Goal: Information Seeking & Learning: Learn about a topic

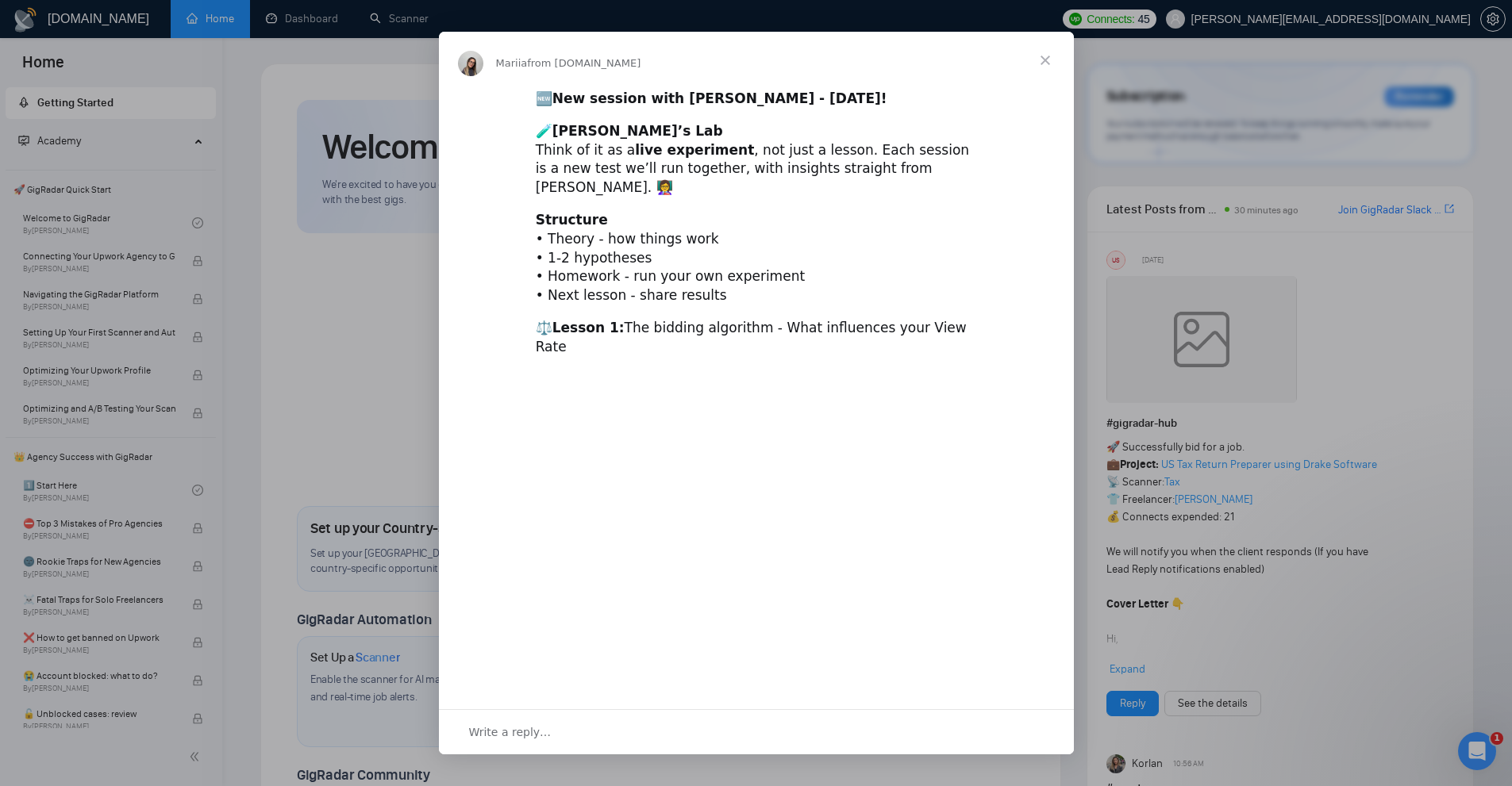
click at [1340, 185] on div "Intercom messenger" at bounding box center [756, 393] width 1512 height 786
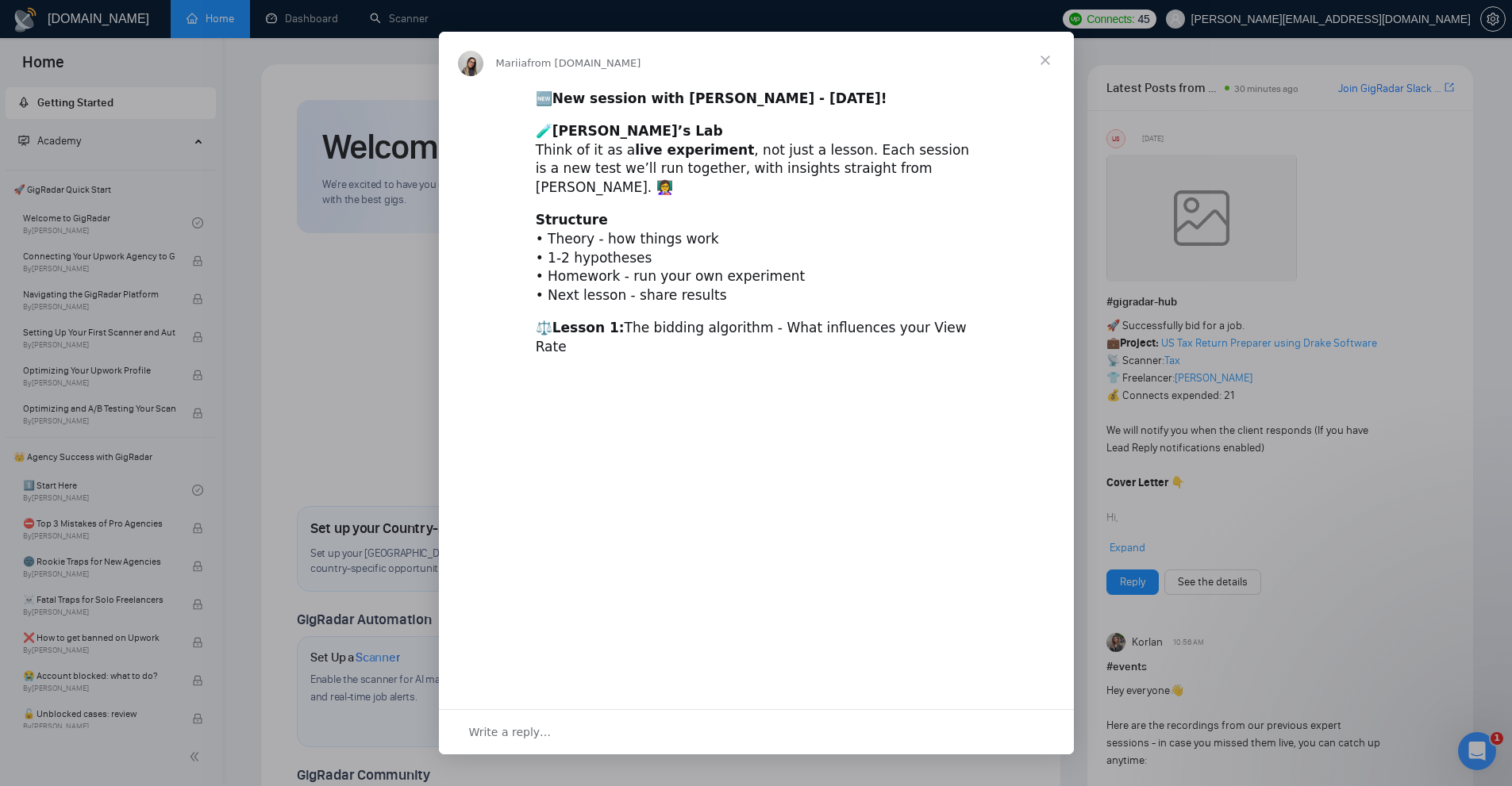
click at [1339, 181] on div "Intercom messenger" at bounding box center [756, 393] width 1512 height 786
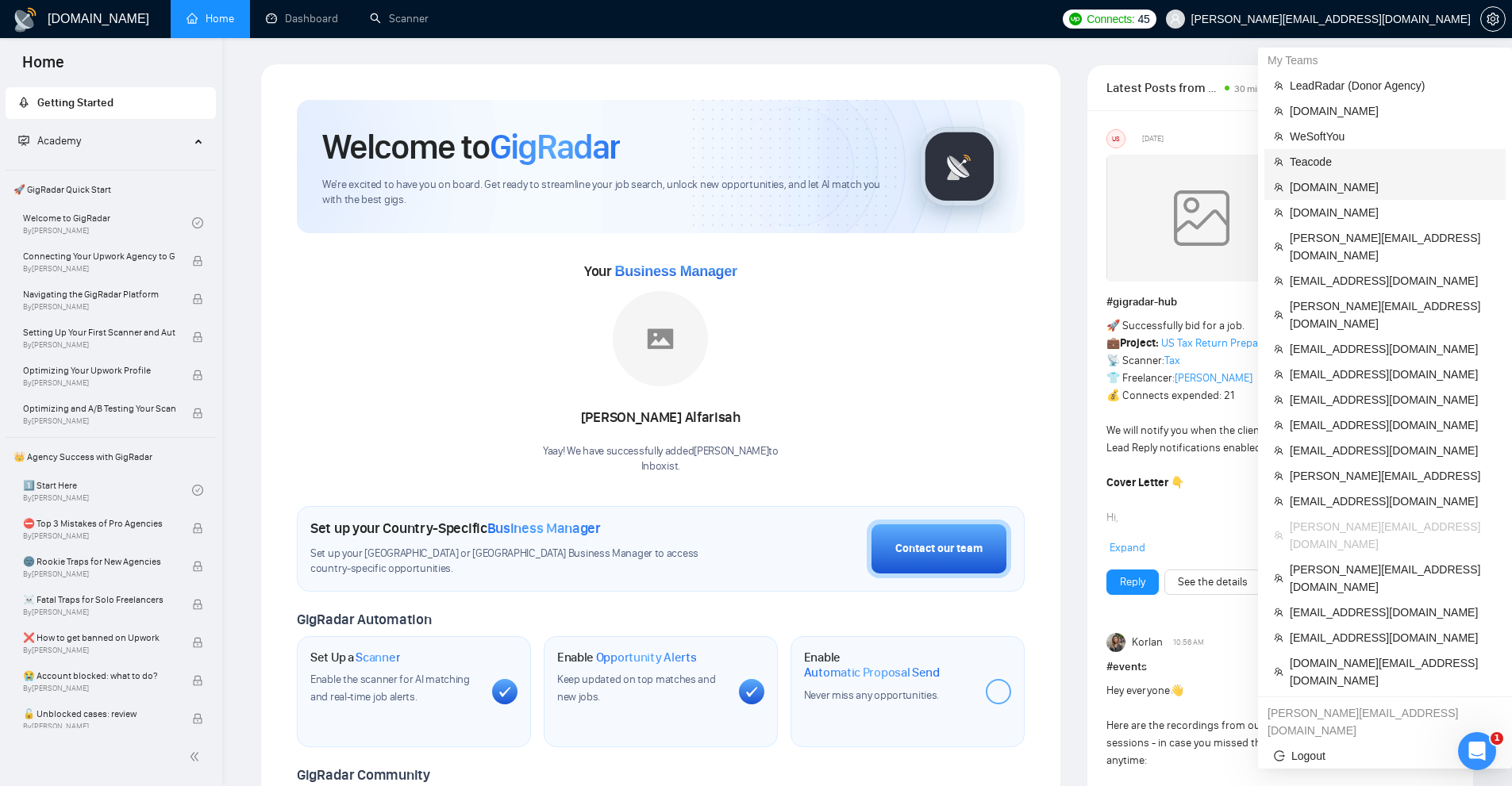
click at [1338, 183] on span "[DOMAIN_NAME]" at bounding box center [1393, 187] width 207 height 17
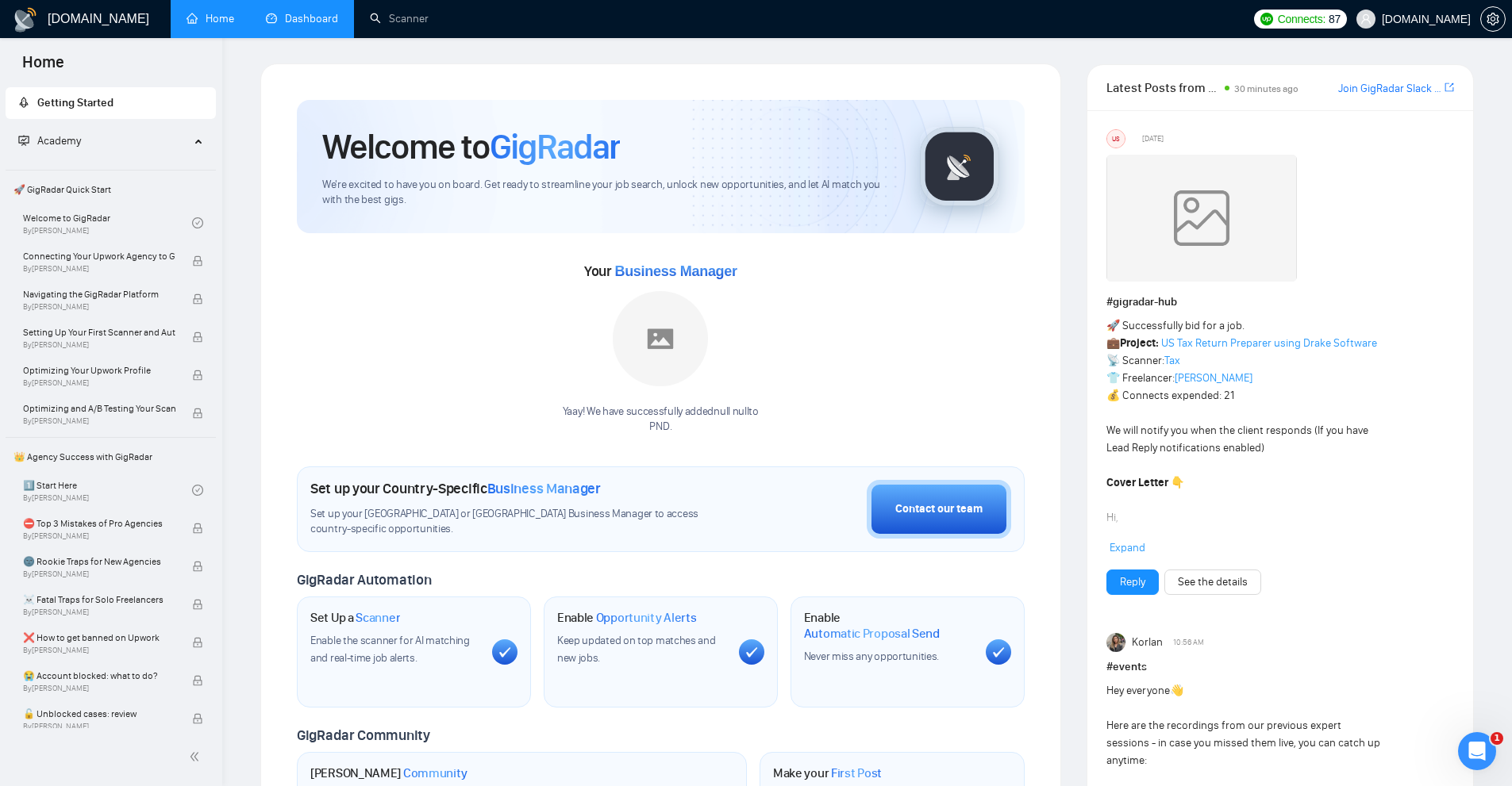
click at [309, 25] on link "Dashboard" at bounding box center [302, 19] width 72 height 14
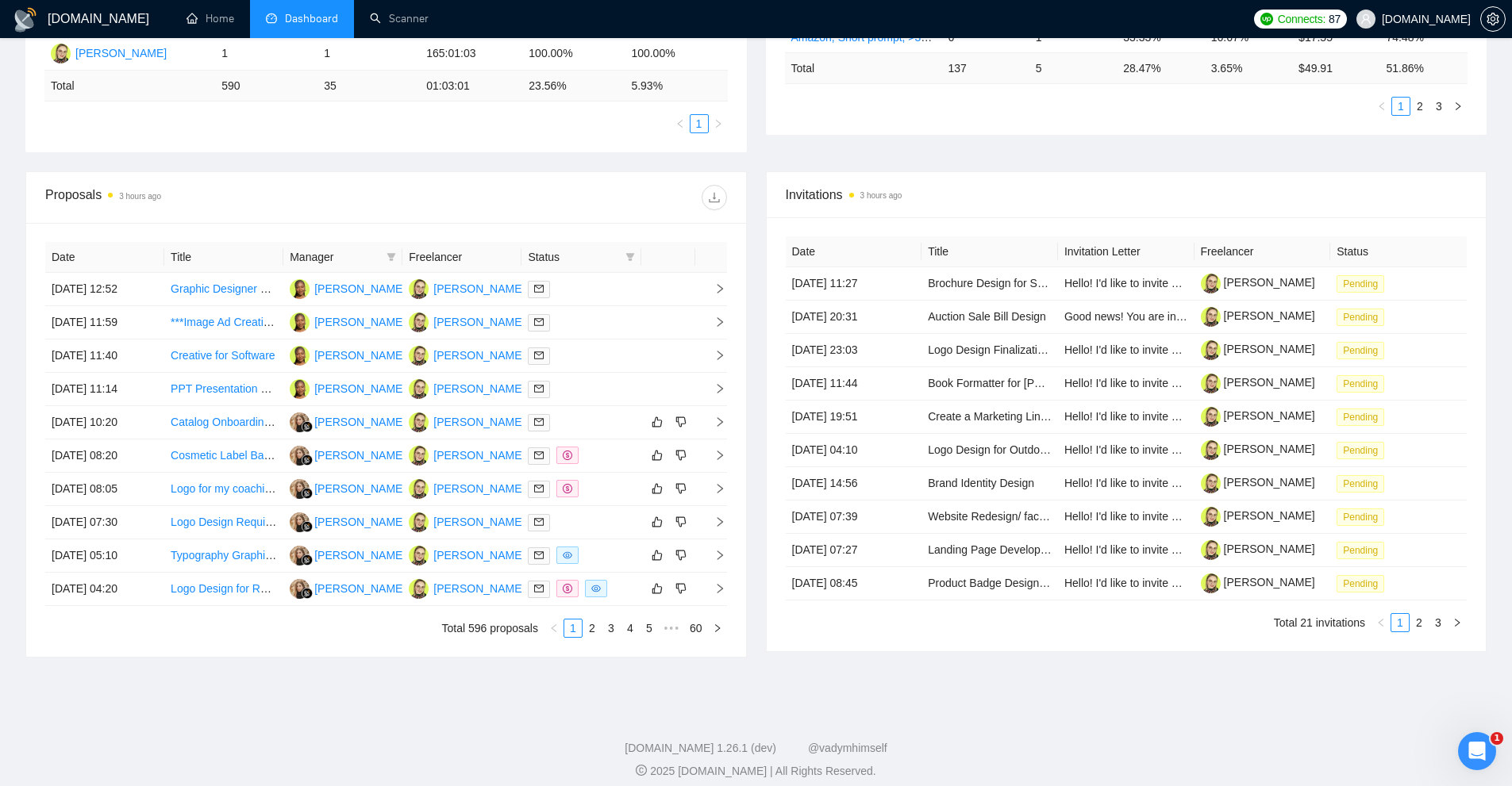
scroll to position [489, 0]
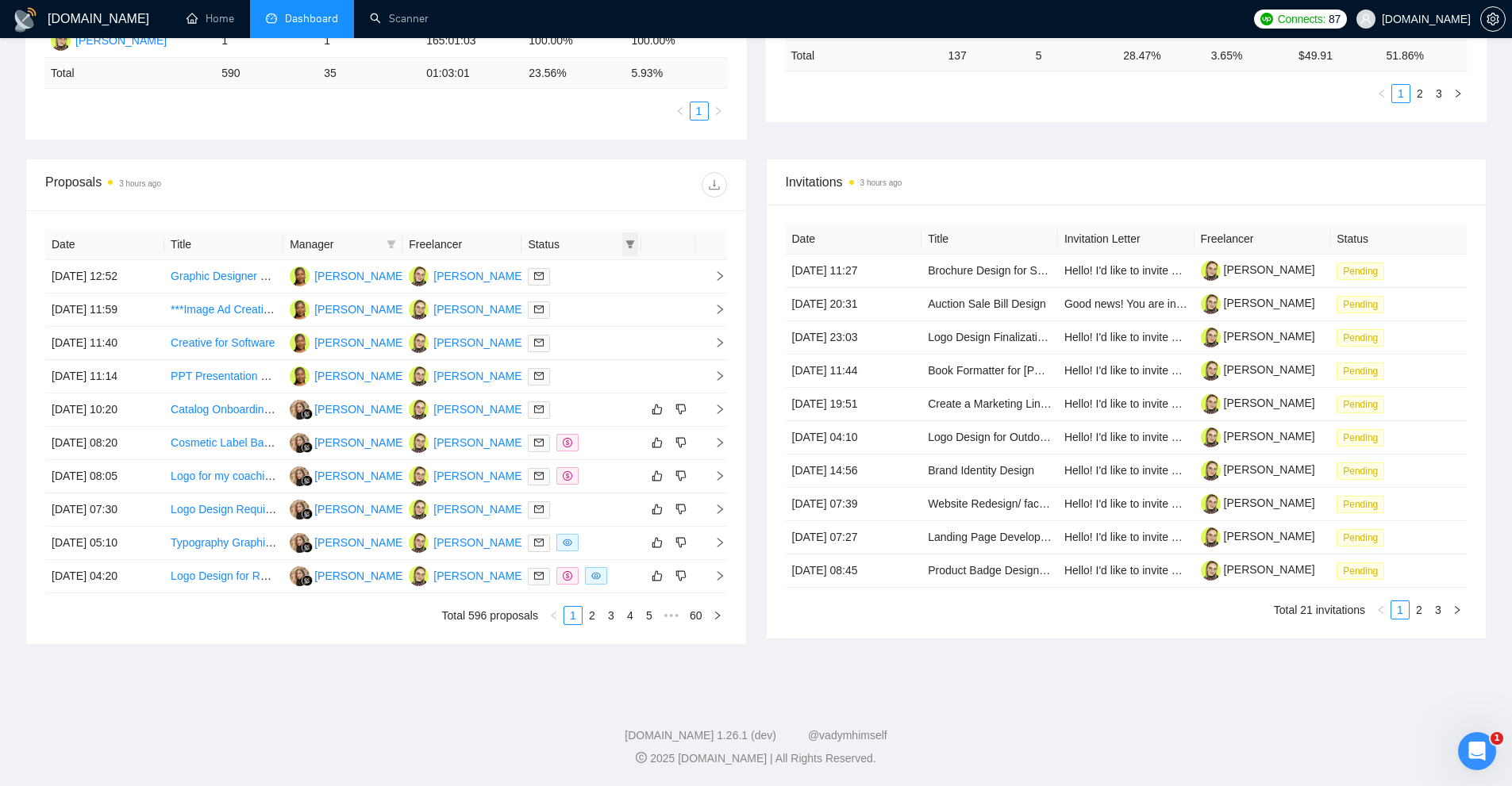
click at [631, 240] on icon "filter" at bounding box center [629, 244] width 9 height 8
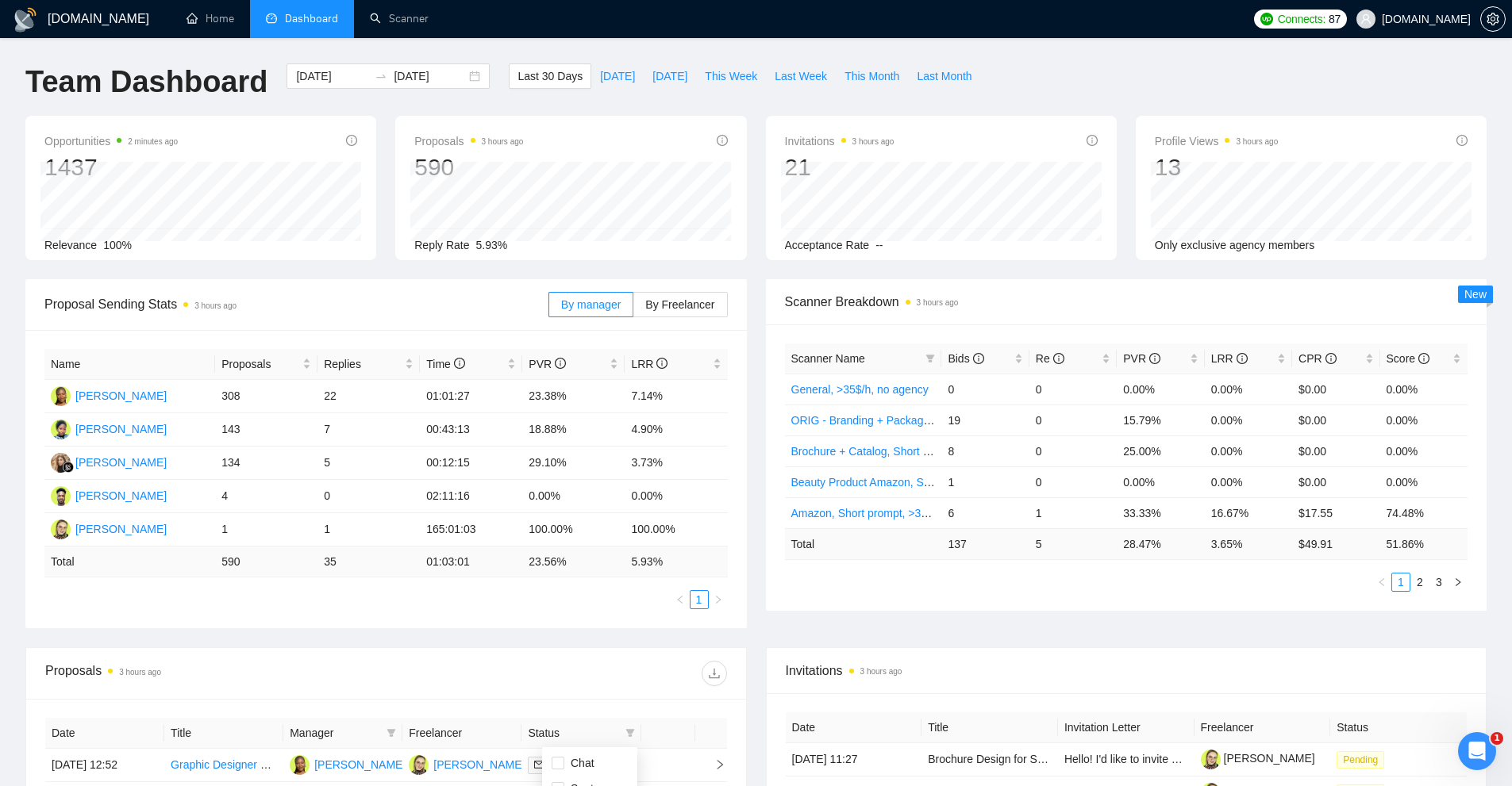
scroll to position [397, 0]
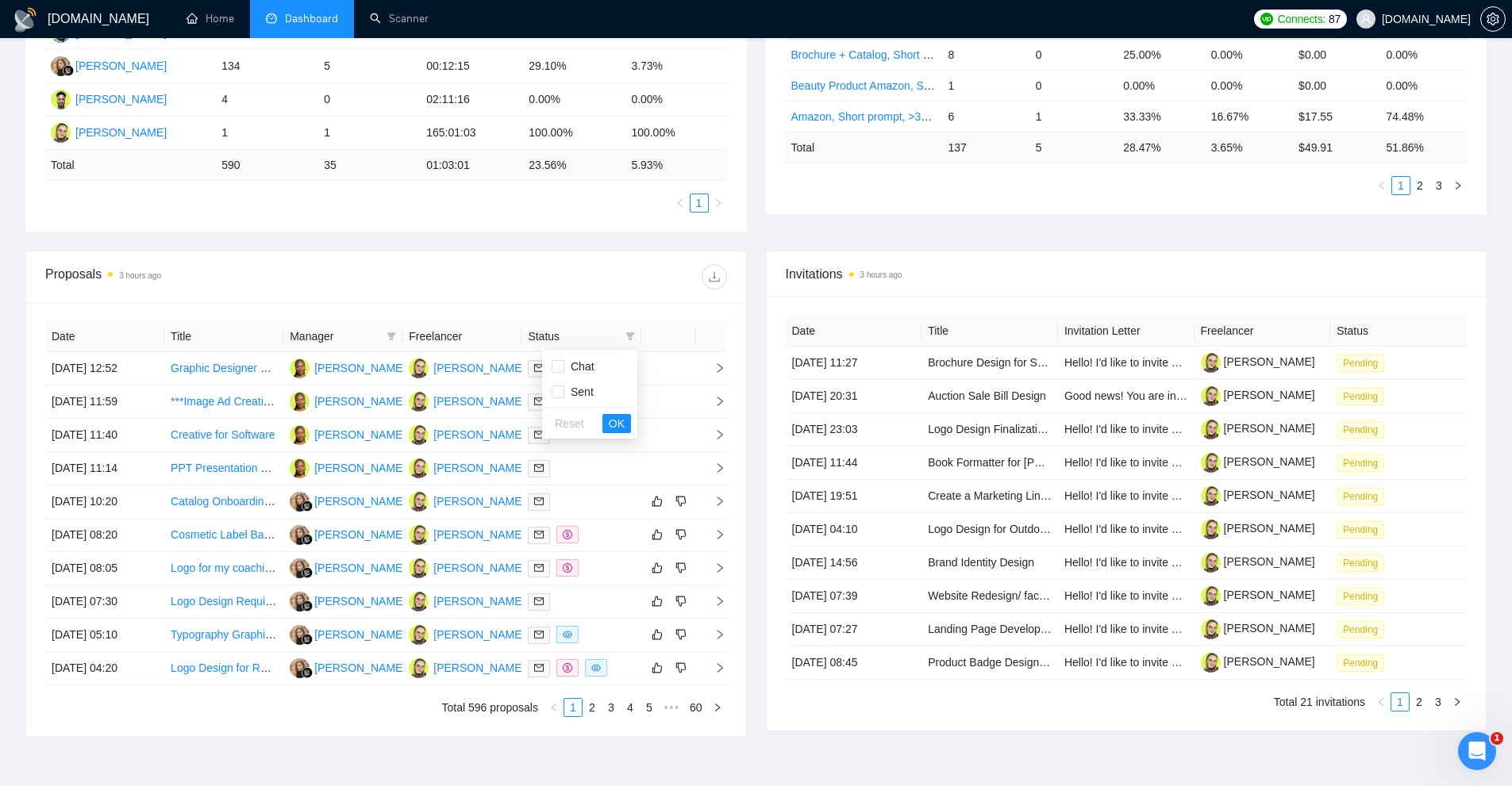
click at [938, 301] on div "Date Title Invitation Letter Freelancer Status [DATE] 11:27 Brochure Design for…" at bounding box center [1126, 514] width 720 height 434
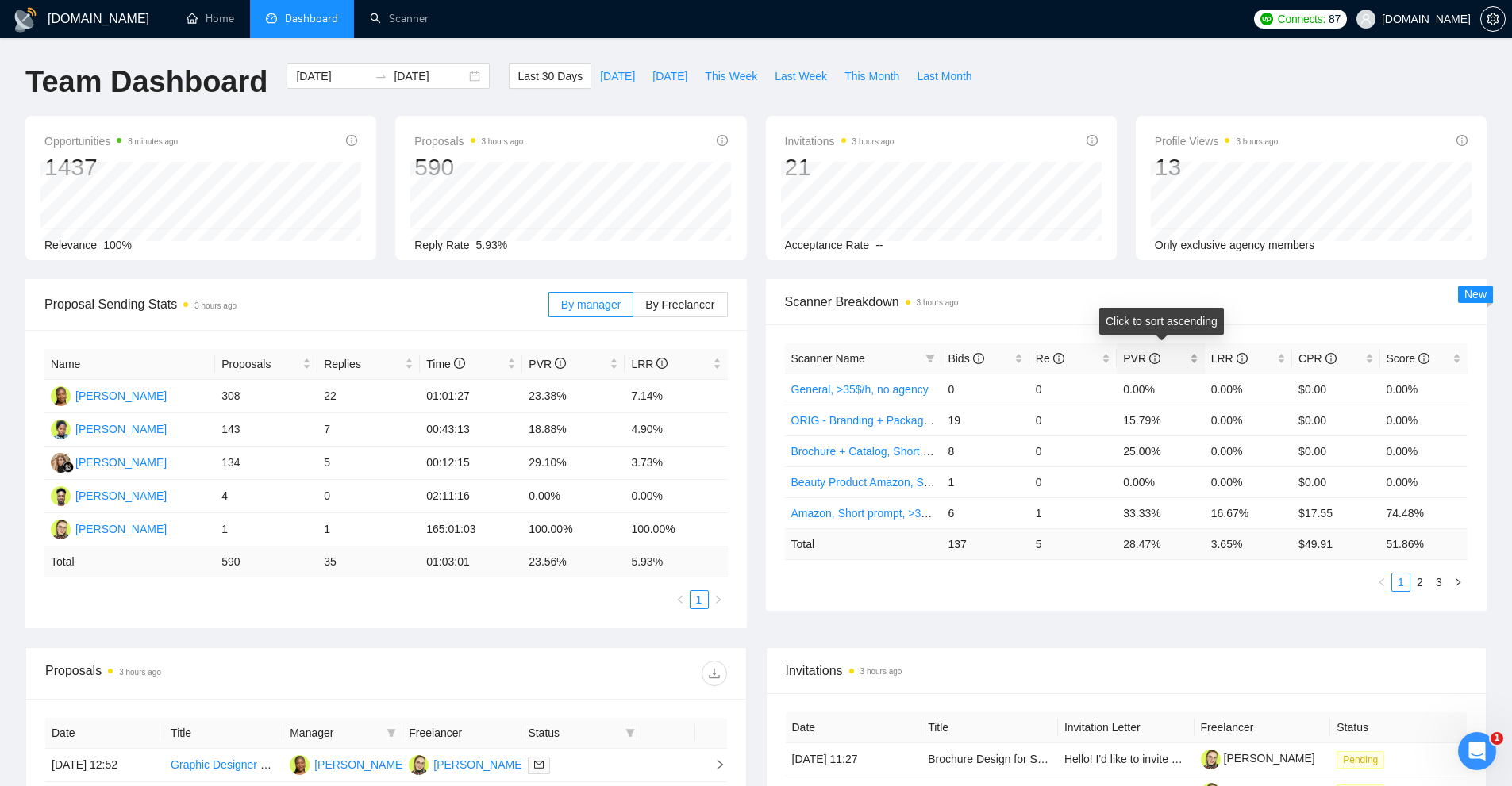
click at [1177, 361] on span "PVR" at bounding box center [1154, 359] width 63 height 17
click at [1191, 357] on div "PVR" at bounding box center [1160, 359] width 75 height 17
drag, startPoint x: 1124, startPoint y: 391, endPoint x: 1241, endPoint y: 387, distance: 117.1
click at [1241, 387] on tr "AMND: ShortVerT - V2_Branding, Short Prompt, >36$/h, no agency 16 1 56.25% 6.25…" at bounding box center [1127, 389] width 684 height 31
click at [1241, 387] on td "6.25%" at bounding box center [1248, 389] width 87 height 31
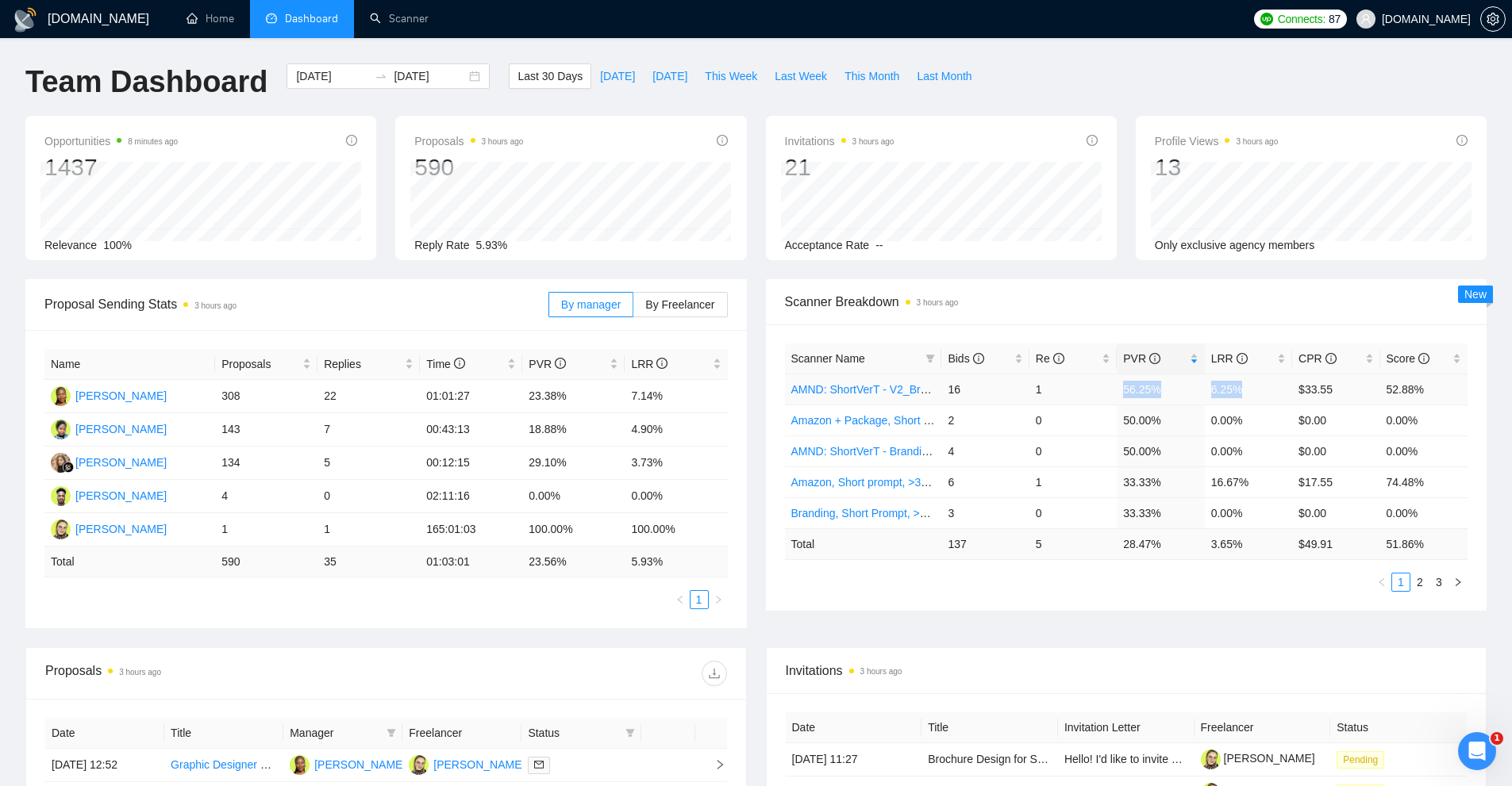
drag, startPoint x: 1241, startPoint y: 387, endPoint x: 1127, endPoint y: 396, distance: 114.4
click at [1127, 396] on tr "AMND: ShortVerT - V2_Branding, Short Prompt, >36$/h, no agency 16 1 56.25% 6.25…" at bounding box center [1127, 389] width 684 height 31
click at [1022, 360] on div "Bids" at bounding box center [985, 359] width 75 height 17
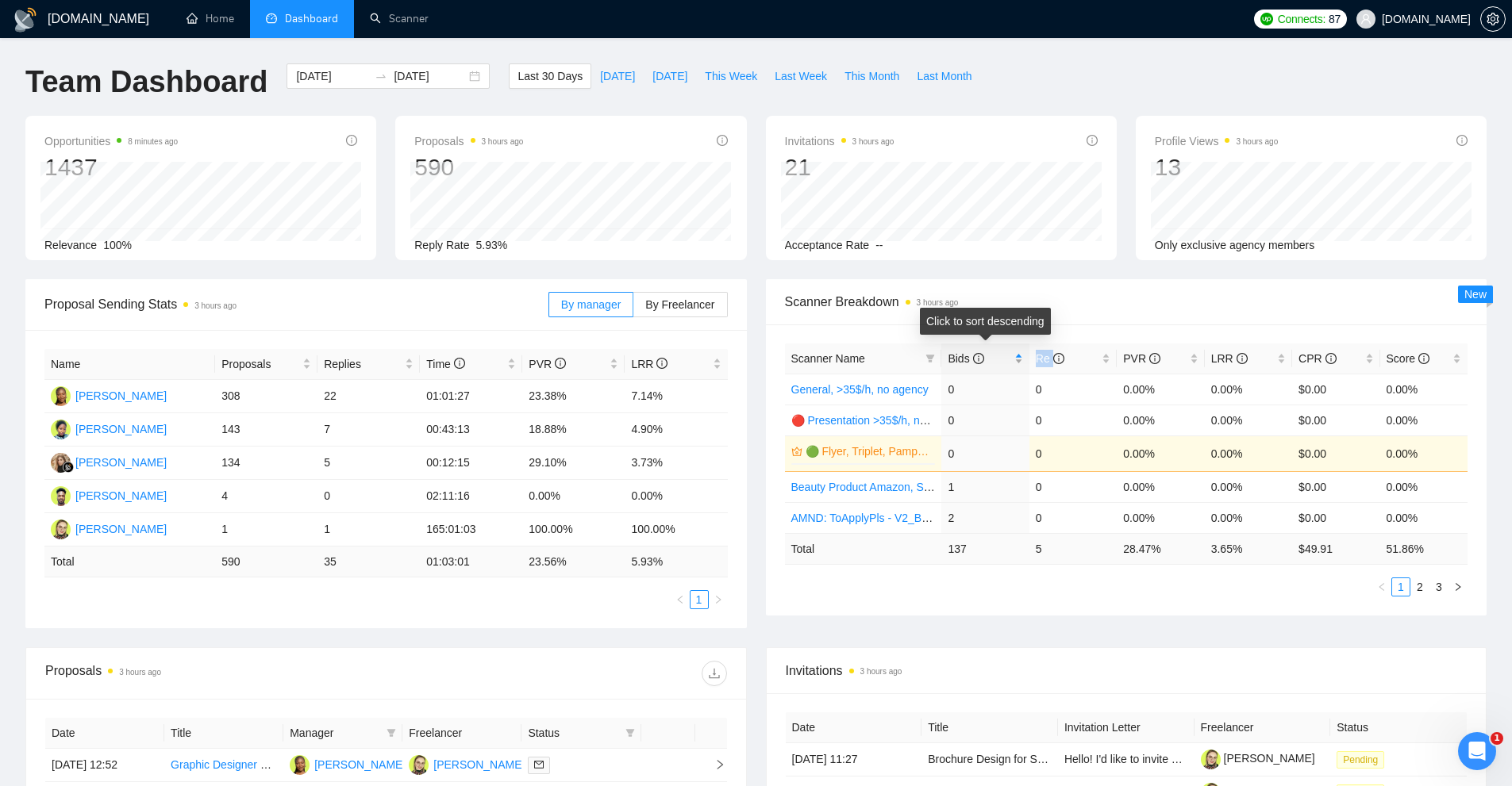
click at [1022, 360] on div "Bids" at bounding box center [985, 359] width 75 height 17
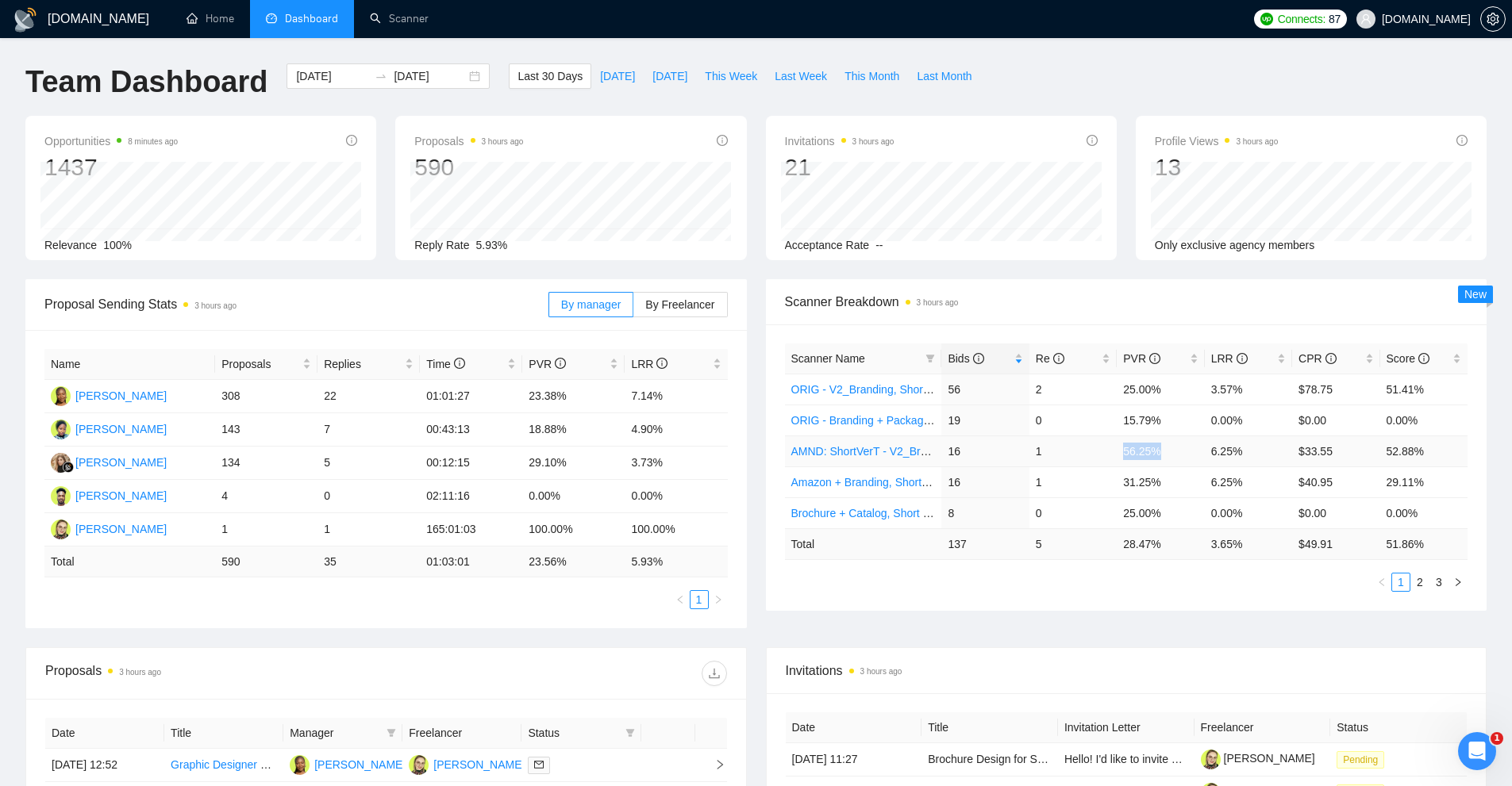
drag, startPoint x: 1115, startPoint y: 448, endPoint x: 1185, endPoint y: 454, distance: 70.3
click at [1185, 454] on tr "AMND: ShortVerT - V2_Branding, Short Prompt, >36$/h, no agency 16 1 56.25% 6.25…" at bounding box center [1127, 451] width 684 height 31
click at [1198, 360] on div "PVR" at bounding box center [1160, 359] width 75 height 17
drag, startPoint x: 1113, startPoint y: 393, endPoint x: 1249, endPoint y: 391, distance: 136.0
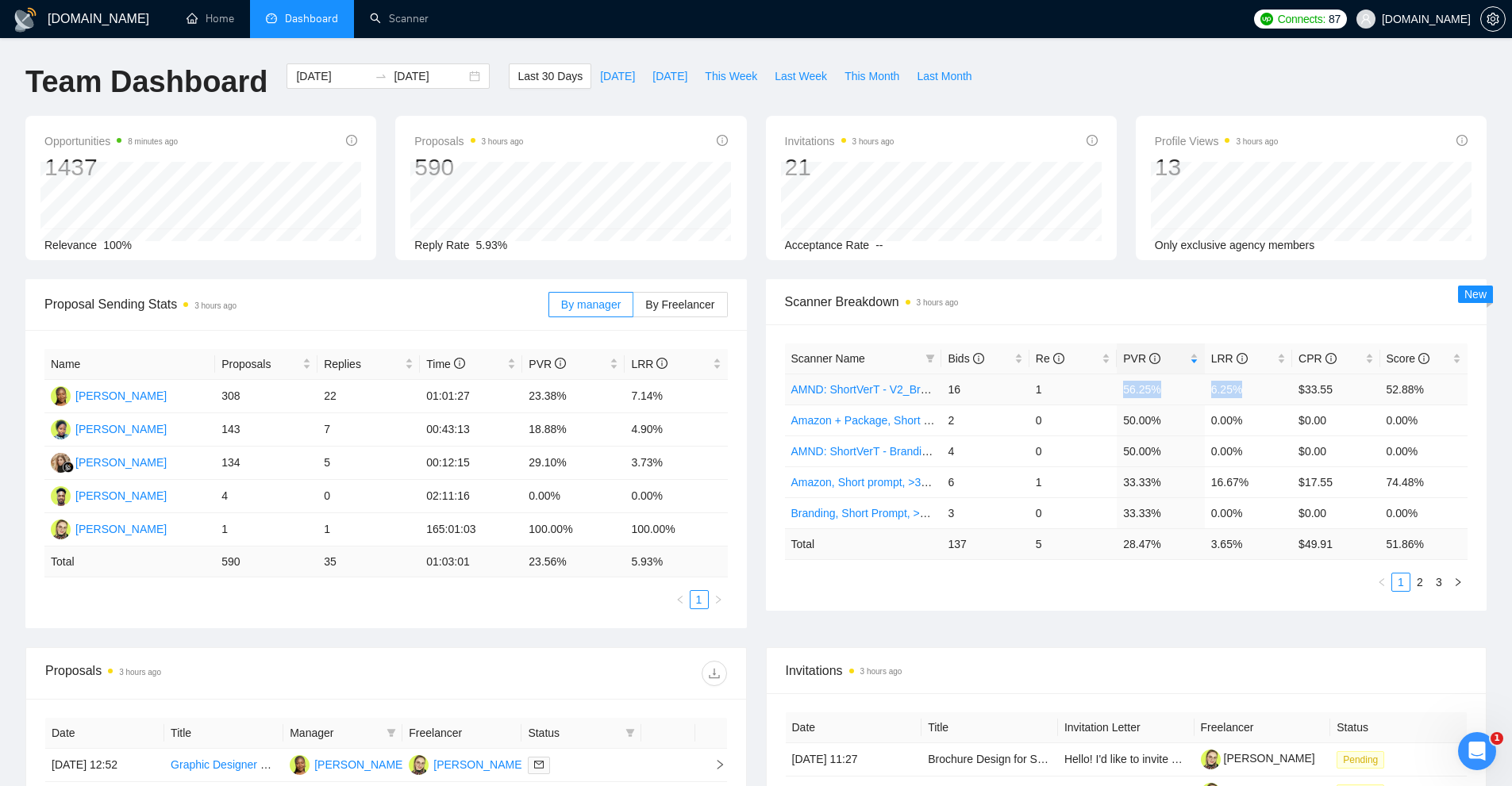
click at [1249, 391] on tr "AMND: ShortVerT - V2_Branding, Short Prompt, >36$/h, no agency 16 1 56.25% 6.25…" at bounding box center [1127, 389] width 684 height 31
drag, startPoint x: 1253, startPoint y: 421, endPoint x: 1125, endPoint y: 418, distance: 128.0
click at [1125, 418] on tr "Amazon + Package, Short prompt, >35$/h, no agency 2 0 50.00% 0.00% $0.00 0.00%" at bounding box center [1127, 420] width 684 height 31
click at [1125, 418] on td "50.00%" at bounding box center [1160, 420] width 87 height 31
drag, startPoint x: 1125, startPoint y: 418, endPoint x: 1246, endPoint y: 434, distance: 122.1
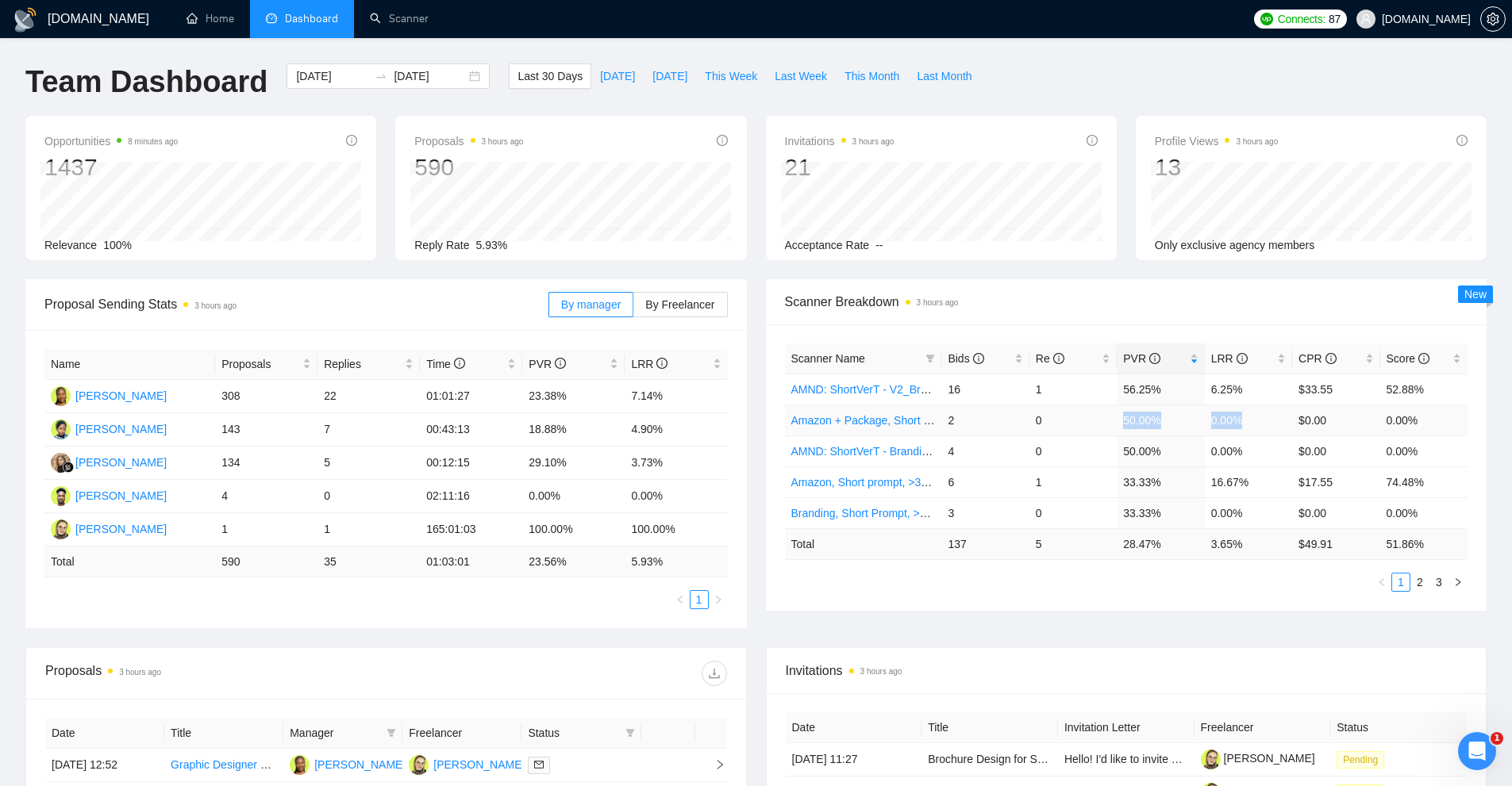
click at [1246, 434] on tr "Amazon + Package, Short prompt, >35$/h, no agency 2 0 50.00% 0.00% $0.00 0.00%" at bounding box center [1127, 420] width 684 height 31
drag, startPoint x: 1251, startPoint y: 396, endPoint x: 1122, endPoint y: 388, distance: 129.2
click at [1122, 388] on tr "AMND: ShortVerT - V2_Branding, Short Prompt, >36$/h, no agency 16 1 56.25% 6.25…" at bounding box center [1127, 389] width 684 height 31
click at [1122, 388] on td "56.25%" at bounding box center [1160, 389] width 87 height 31
drag, startPoint x: 1122, startPoint y: 388, endPoint x: 1249, endPoint y: 389, distance: 127.0
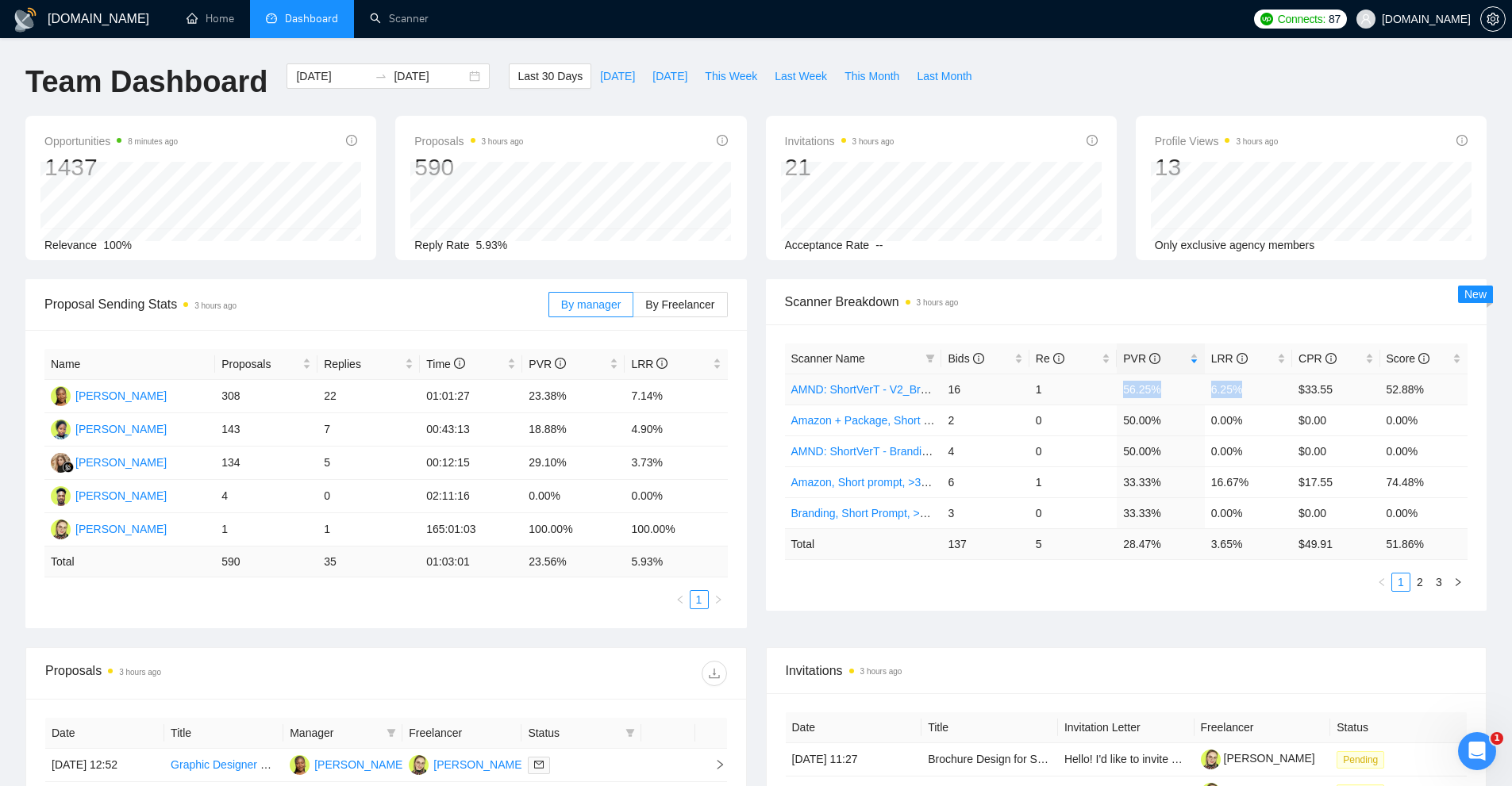
click at [1249, 389] on tr "AMND: ShortVerT - V2_Branding, Short Prompt, >36$/h, no agency 16 1 56.25% 6.25…" at bounding box center [1127, 389] width 684 height 31
click at [1249, 389] on td "6.25%" at bounding box center [1248, 389] width 87 height 31
drag, startPoint x: 1249, startPoint y: 389, endPoint x: 1133, endPoint y: 391, distance: 116.0
click at [1133, 391] on tr "AMND: ShortVerT - V2_Branding, Short Prompt, >36$/h, no agency 16 1 56.25% 6.25…" at bounding box center [1127, 389] width 684 height 31
click at [1170, 418] on td "50.00%" at bounding box center [1160, 420] width 87 height 31
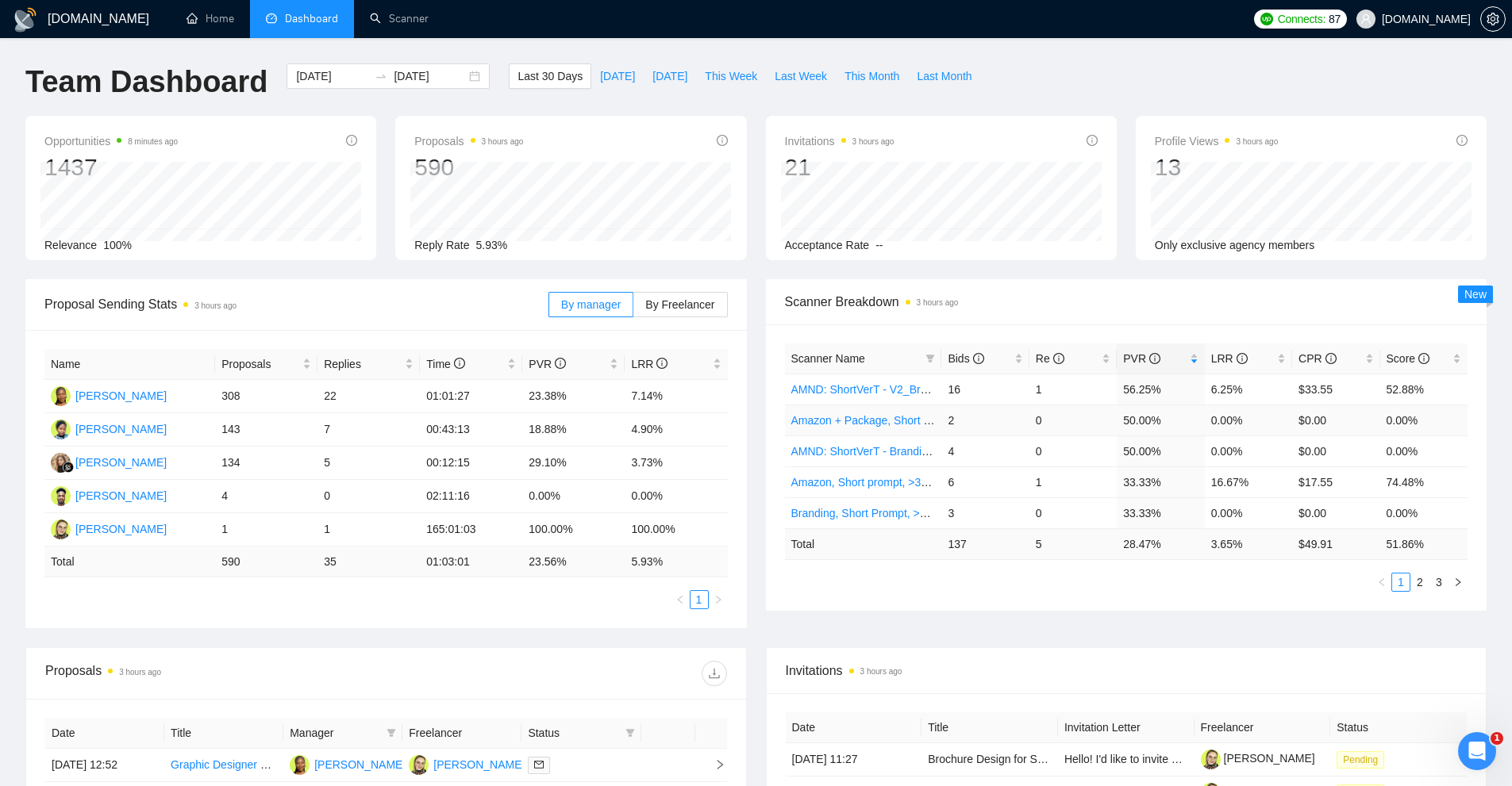
click at [1129, 422] on td "50.00%" at bounding box center [1160, 420] width 87 height 31
drag, startPoint x: 1121, startPoint y: 425, endPoint x: 1236, endPoint y: 428, distance: 115.0
click at [1236, 428] on tr "Amazon + Package, Short prompt, >35$/h, no agency 2 0 50.00% 0.00% $0.00 0.00%" at bounding box center [1127, 420] width 684 height 31
click at [1251, 424] on td "0.00%" at bounding box center [1248, 420] width 87 height 31
drag, startPoint x: 1250, startPoint y: 418, endPoint x: 1121, endPoint y: 423, distance: 129.1
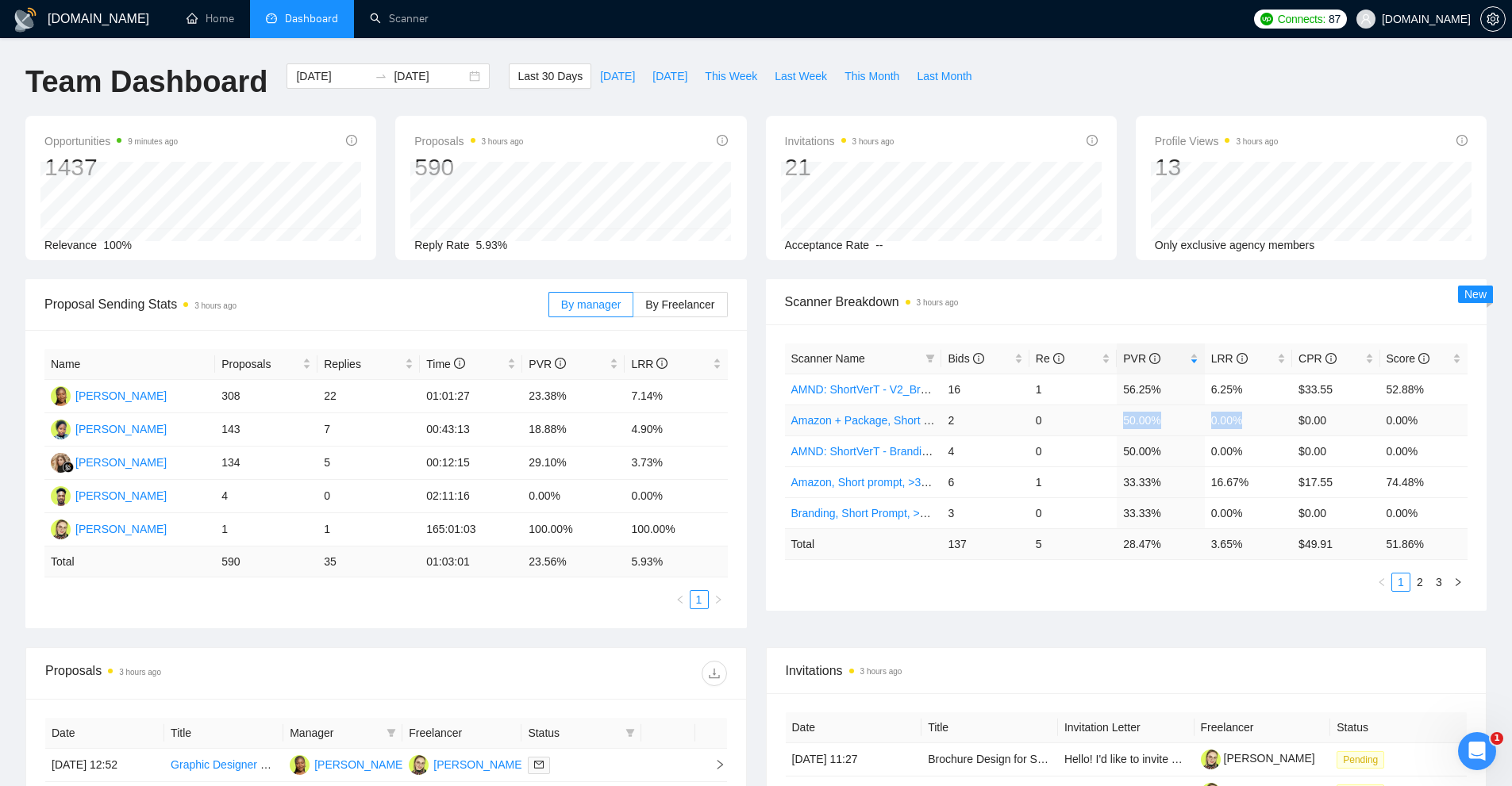
click at [1121, 423] on tr "Amazon + Package, Short prompt, >35$/h, no agency 2 0 50.00% 0.00% $0.00 0.00%" at bounding box center [1127, 420] width 684 height 31
click at [1121, 423] on td "50.00%" at bounding box center [1160, 420] width 87 height 31
drag, startPoint x: 1121, startPoint y: 423, endPoint x: 1262, endPoint y: 425, distance: 141.0
click at [1262, 425] on tr "Amazon + Package, Short prompt, >35$/h, no agency 2 0 50.00% 0.00% $0.00 0.00%" at bounding box center [1127, 420] width 684 height 31
drag, startPoint x: 1255, startPoint y: 387, endPoint x: 1116, endPoint y: 393, distance: 139.1
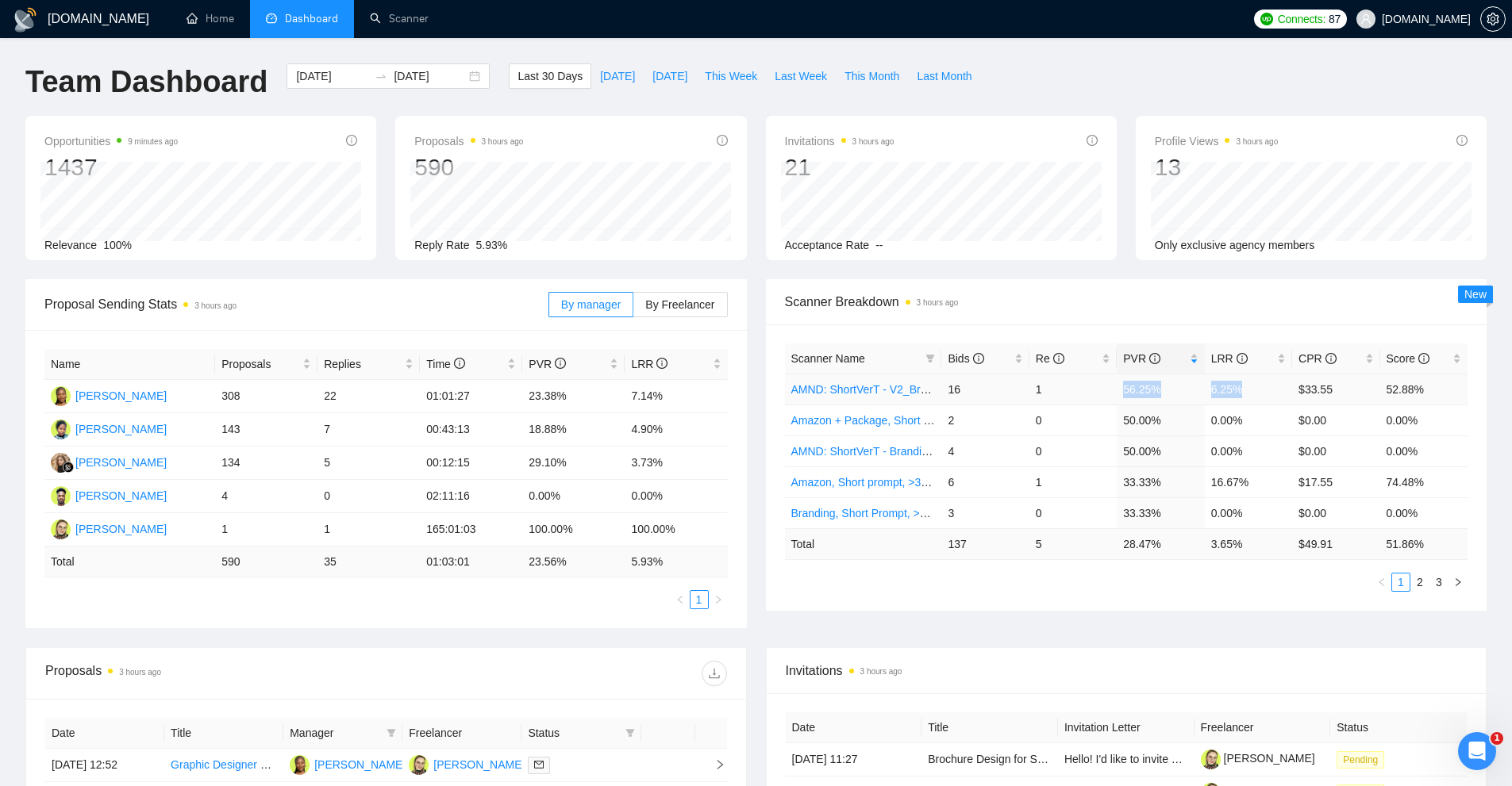
click at [1116, 393] on tr "AMND: ShortVerT - V2_Branding, Short Prompt, >36$/h, no agency 16 1 56.25% 6.25…" at bounding box center [1127, 389] width 684 height 31
click at [1106, 404] on td "1" at bounding box center [1073, 389] width 87 height 31
click at [830, 652] on div "Invitations 3 hours ago" at bounding box center [1127, 671] width 682 height 46
drag, startPoint x: 777, startPoint y: 672, endPoint x: 851, endPoint y: 672, distance: 74.0
click at [851, 672] on div "Invitations 3 hours ago" at bounding box center [1126, 671] width 720 height 46
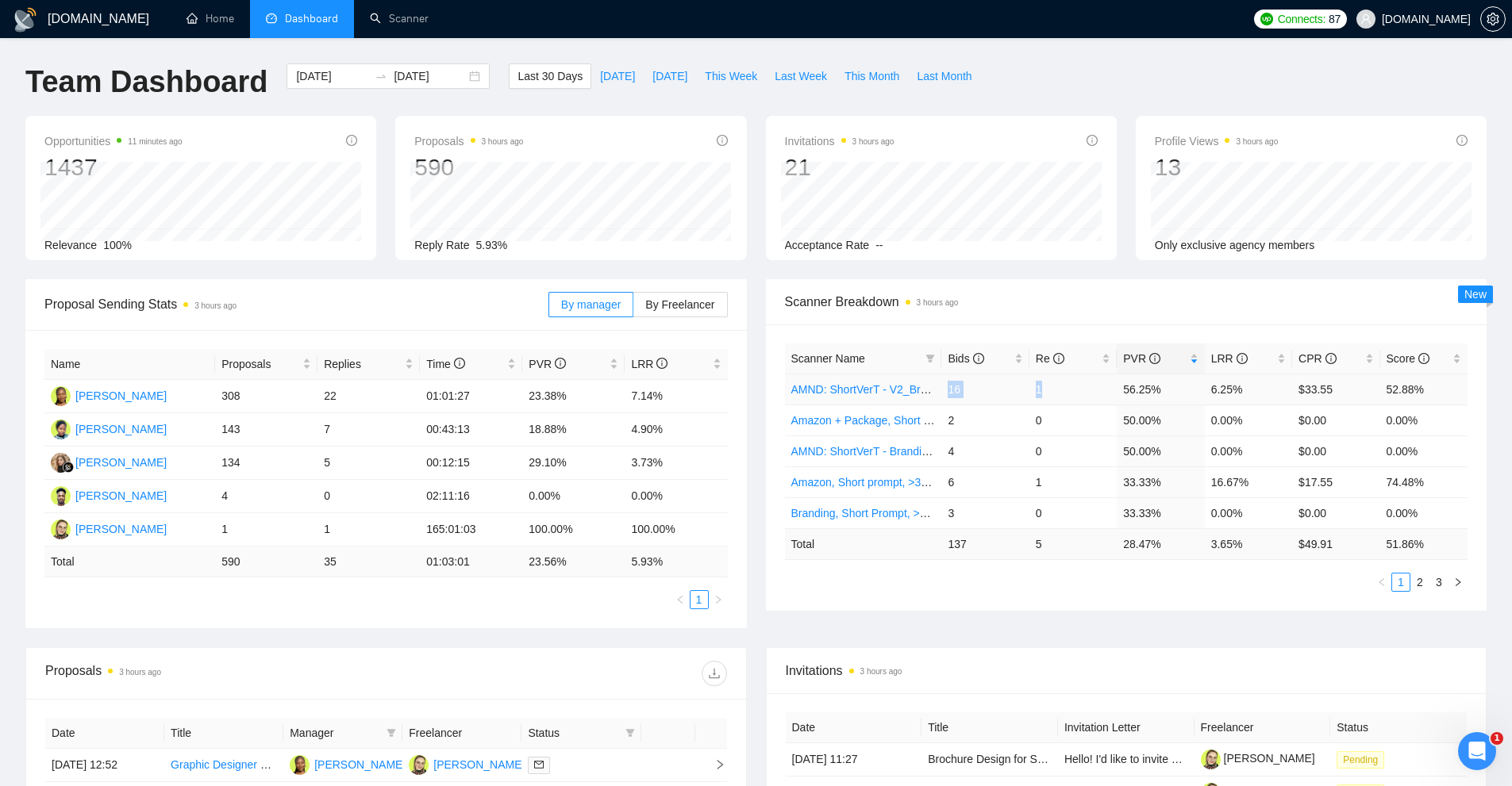
drag, startPoint x: 1087, startPoint y: 395, endPoint x: 939, endPoint y: 395, distance: 148.0
click at [939, 395] on tr "AMND: ShortVerT - V2_Branding, Short Prompt, >36$/h, no agency 16 1 56.25% 6.25…" at bounding box center [1127, 389] width 684 height 31
click at [1091, 383] on td "1" at bounding box center [1073, 389] width 87 height 31
drag, startPoint x: 1145, startPoint y: 377, endPoint x: 1273, endPoint y: 384, distance: 128.2
click at [1273, 384] on tr "AMND: ShortVerT - V2_Branding, Short Prompt, >36$/h, no agency 16 1 56.25% 6.25…" at bounding box center [1127, 389] width 684 height 31
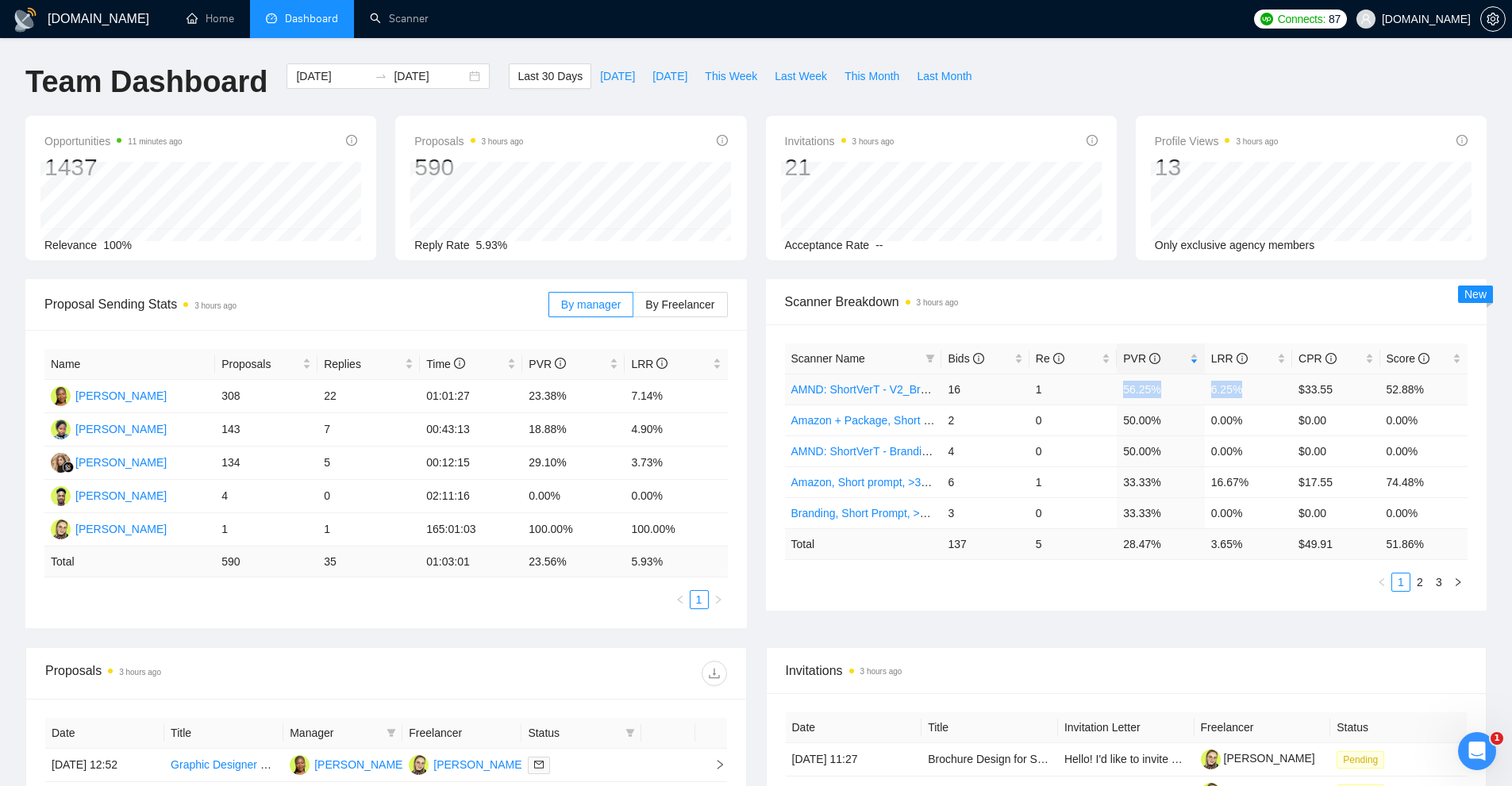
click at [1273, 384] on td "6.25%" at bounding box center [1248, 389] width 87 height 31
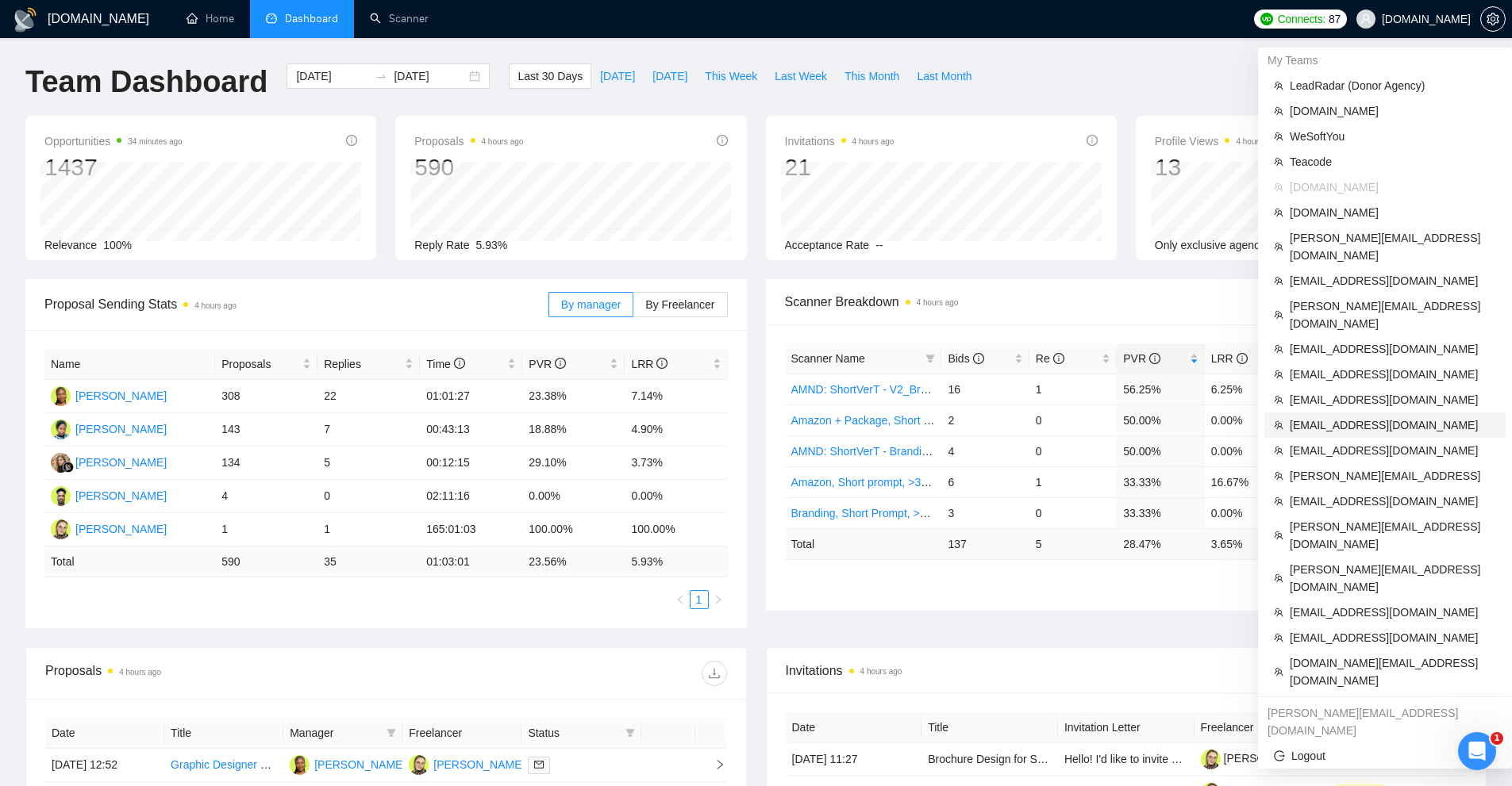
click at [1337, 417] on span "[EMAIL_ADDRESS][DOMAIN_NAME]" at bounding box center [1393, 425] width 207 height 17
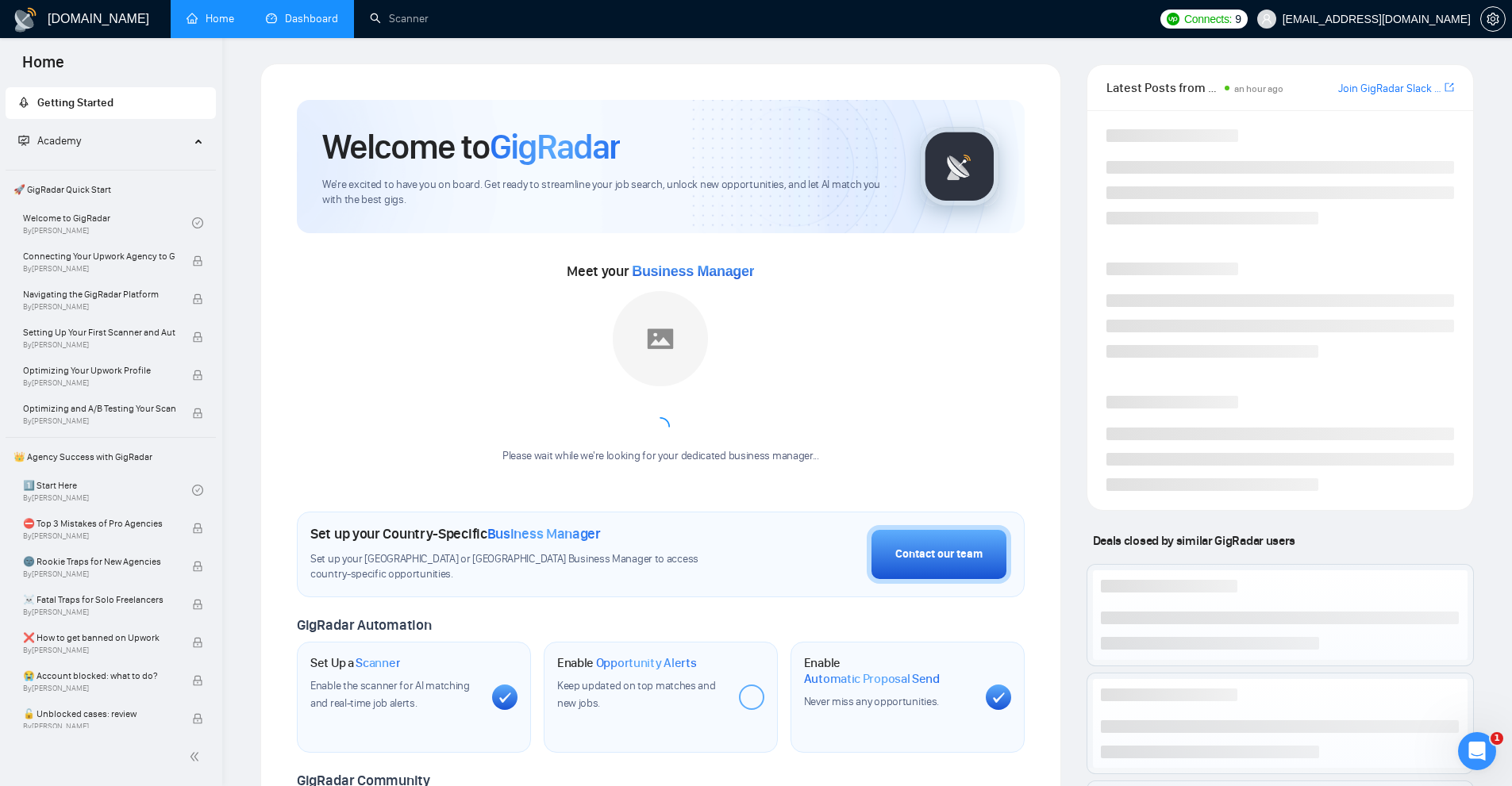
click at [315, 25] on link "Dashboard" at bounding box center [302, 19] width 72 height 14
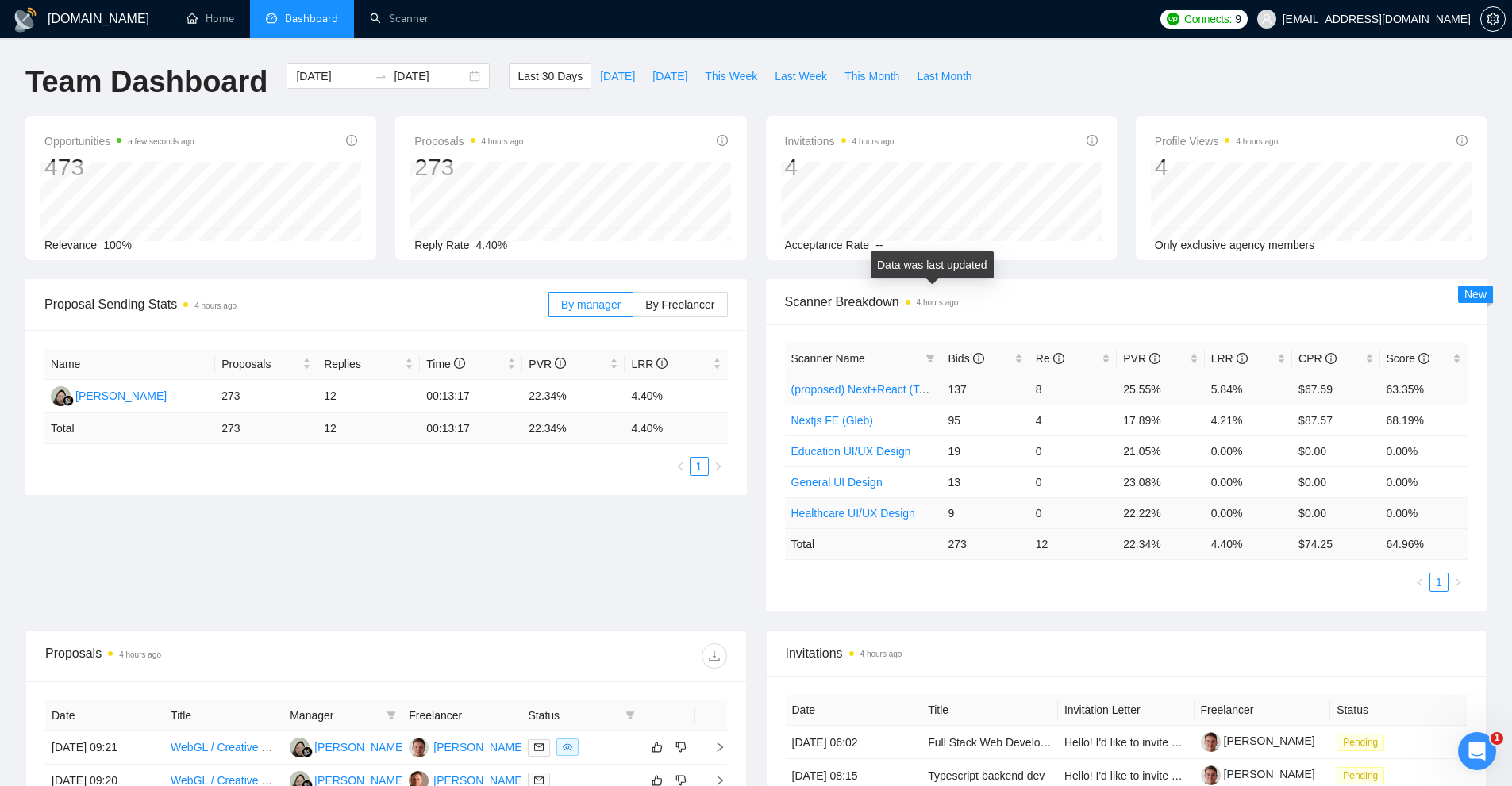
scroll to position [158, 0]
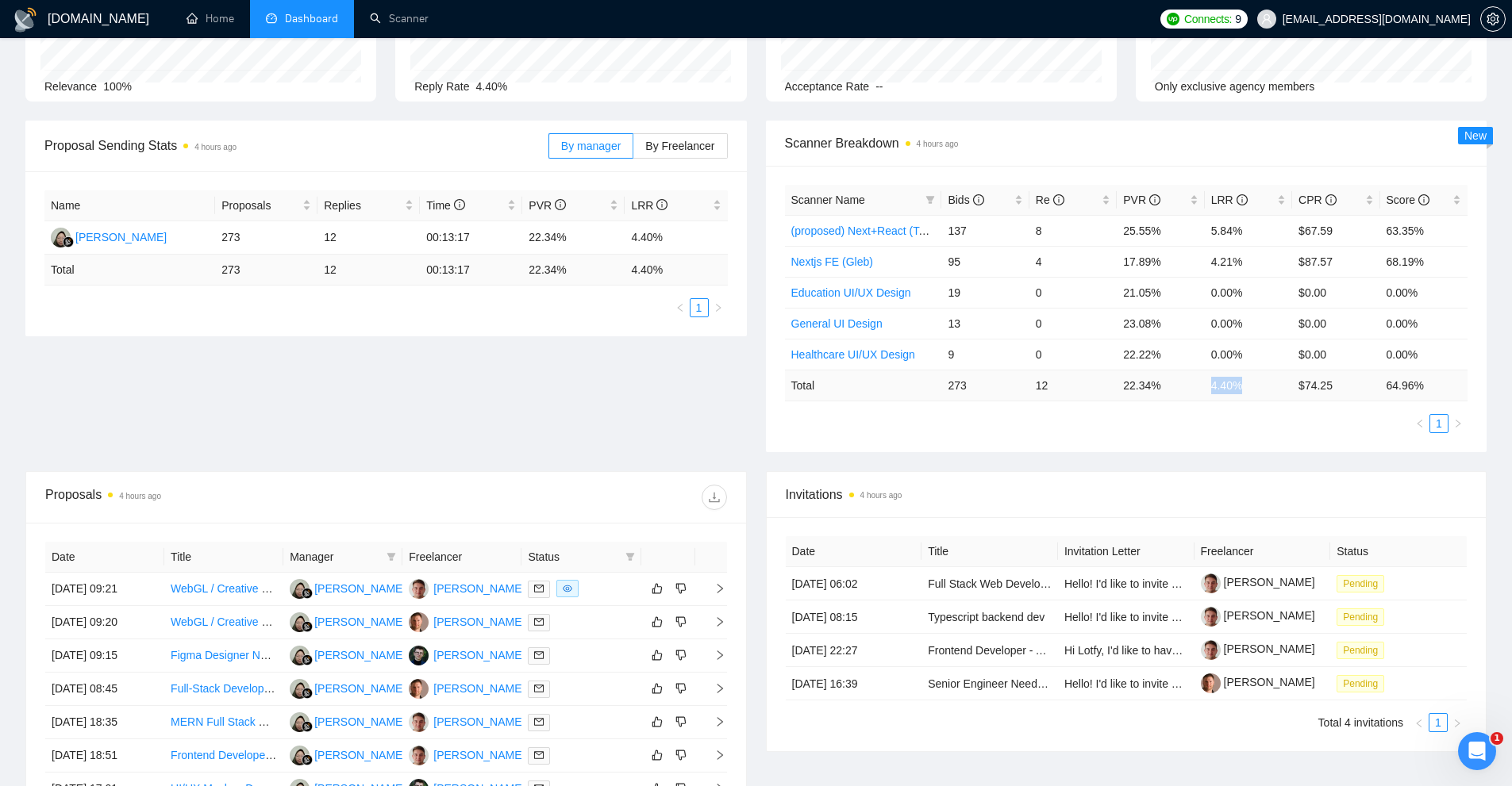
drag, startPoint x: 1200, startPoint y: 387, endPoint x: 1269, endPoint y: 393, distance: 69.3
click at [1271, 388] on tr "Total 273 12 22.34 % 4.40 % $ 74.25 64.96 %" at bounding box center [1127, 386] width 684 height 31
click at [1268, 395] on td "4.40 %" at bounding box center [1248, 386] width 87 height 31
drag, startPoint x: 1355, startPoint y: 390, endPoint x: 1282, endPoint y: 388, distance: 73.0
click at [1283, 388] on tr "Total 273 12 22.34 % 4.40 % $ 74.25 64.96 %" at bounding box center [1127, 386] width 684 height 31
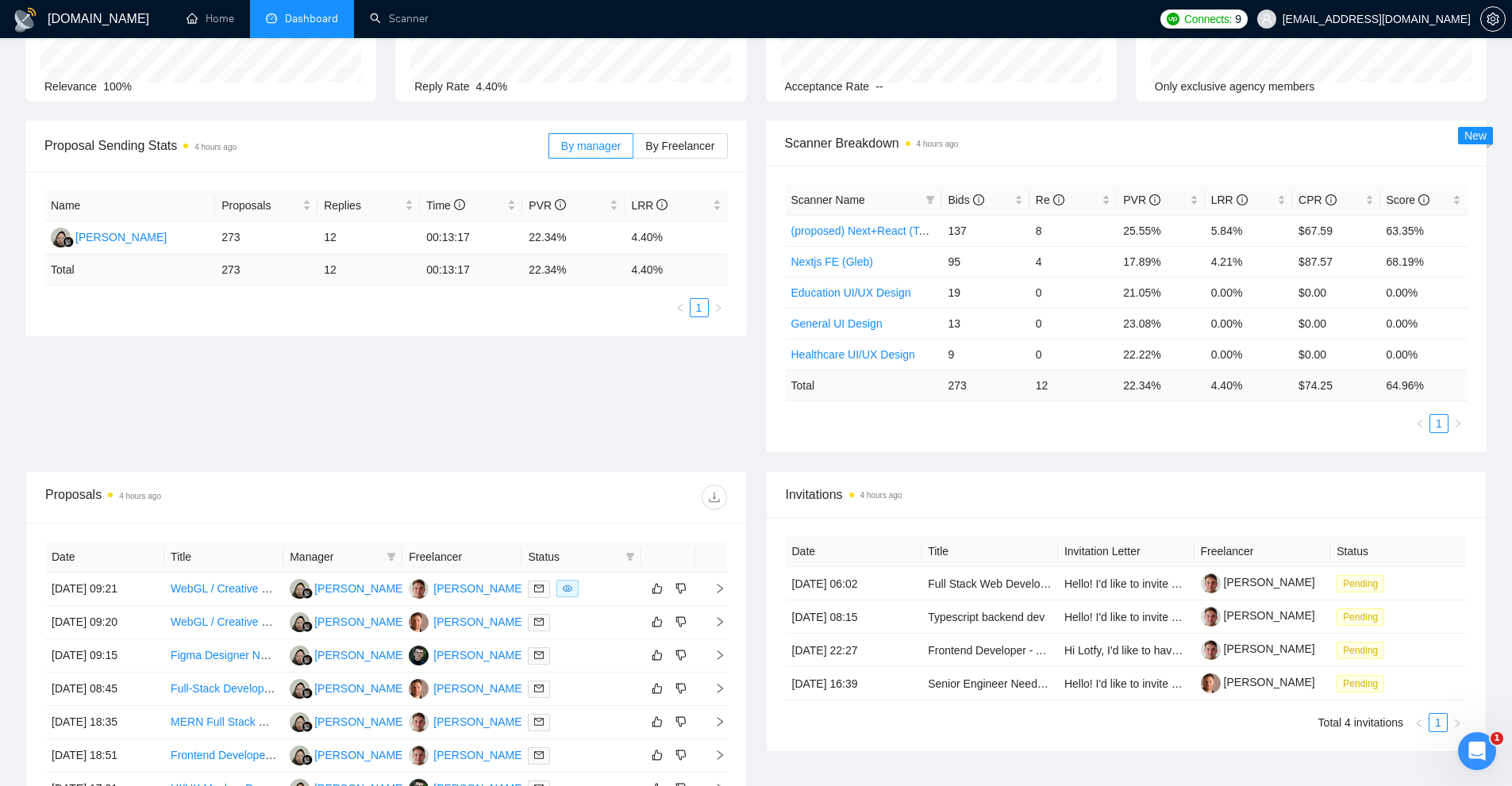
click at [1271, 402] on div "Scanner Name Bids Re PVR LRR CPR Score (proposed) Next+React (Taras) 137 8 25.5…" at bounding box center [1127, 309] width 684 height 249
drag, startPoint x: 1294, startPoint y: 231, endPoint x: 1352, endPoint y: 245, distance: 59.7
click at [1352, 231] on tr "(proposed) Next+React (Taras) 137 8 25.55% 5.84% $67.59 63.35%" at bounding box center [1127, 231] width 684 height 31
click at [1317, 289] on td "$0.00" at bounding box center [1335, 293] width 87 height 31
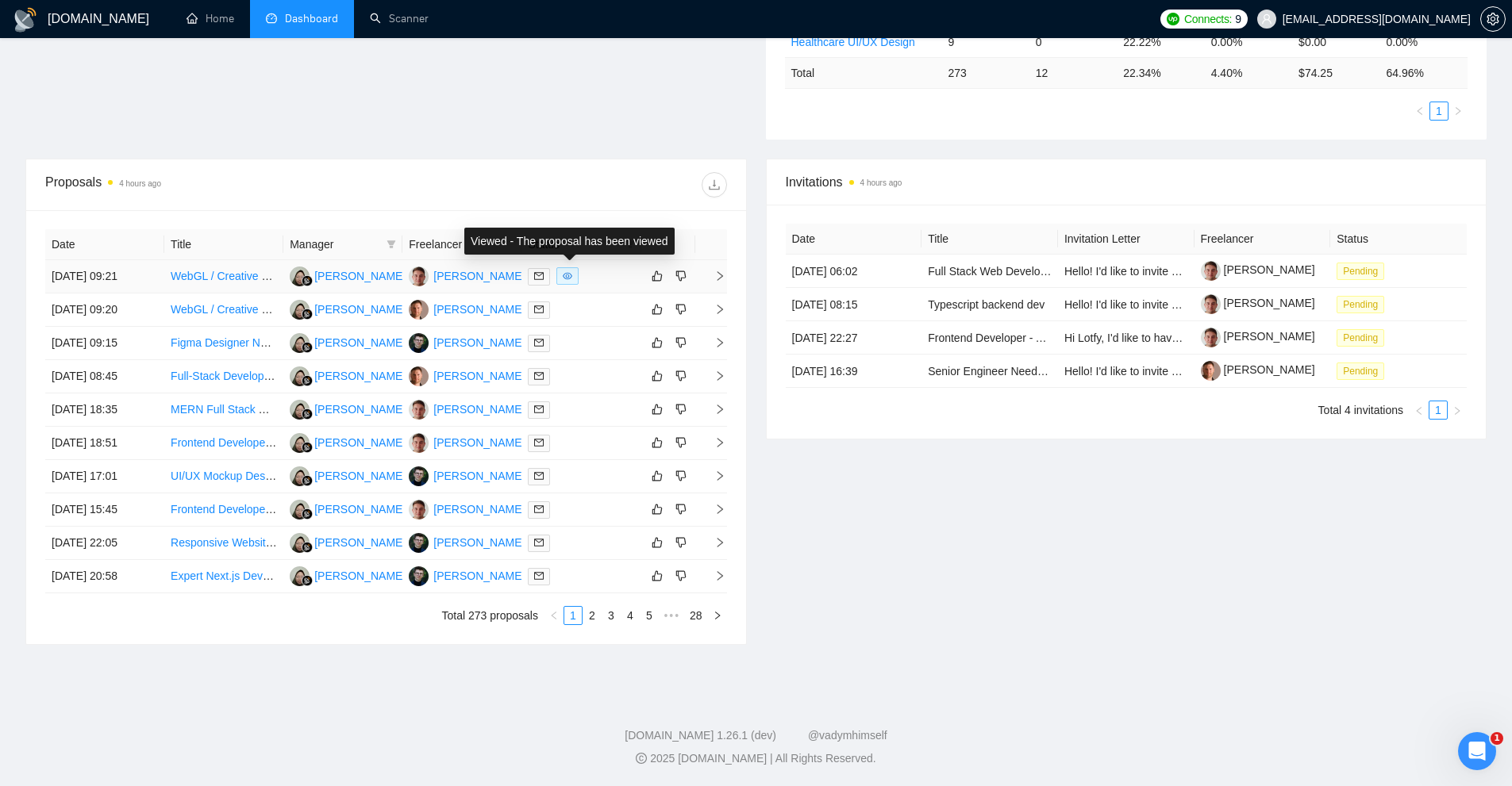
click at [592, 282] on div at bounding box center [581, 276] width 107 height 18
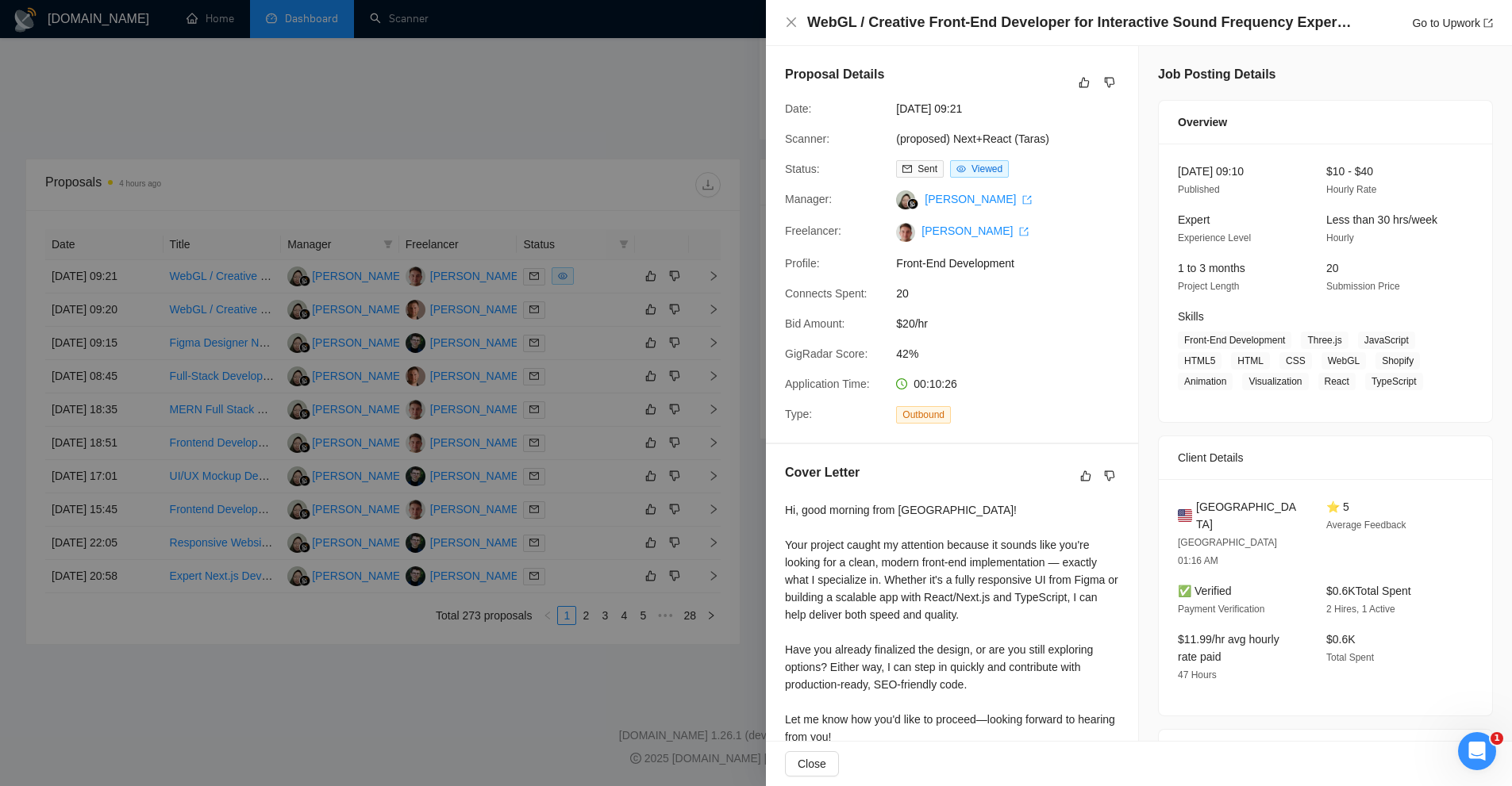
scroll to position [397, 0]
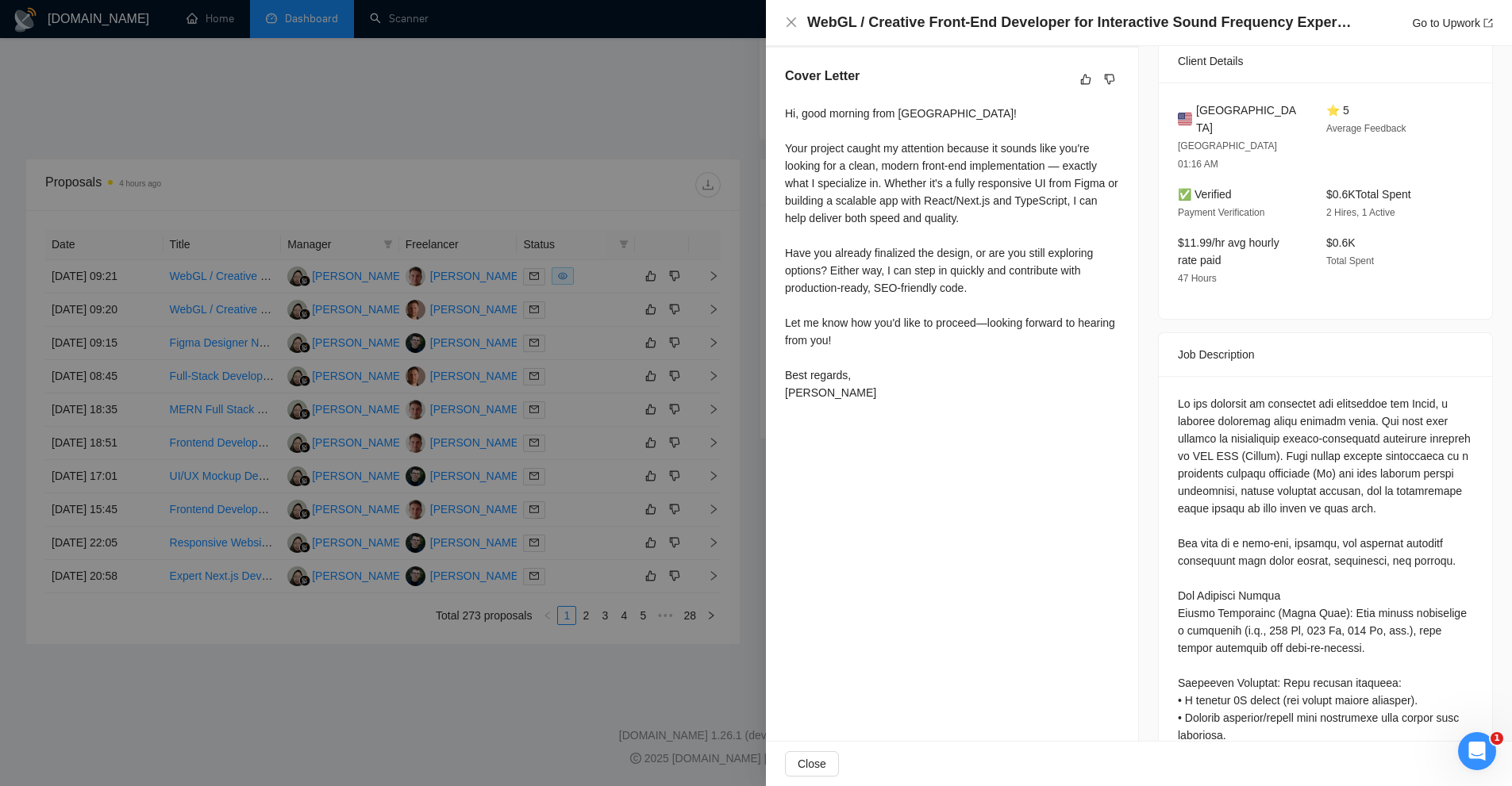
click at [989, 325] on div "Hi, good morning from [GEOGRAPHIC_DATA]! Your project caught my attention becau…" at bounding box center [952, 253] width 334 height 297
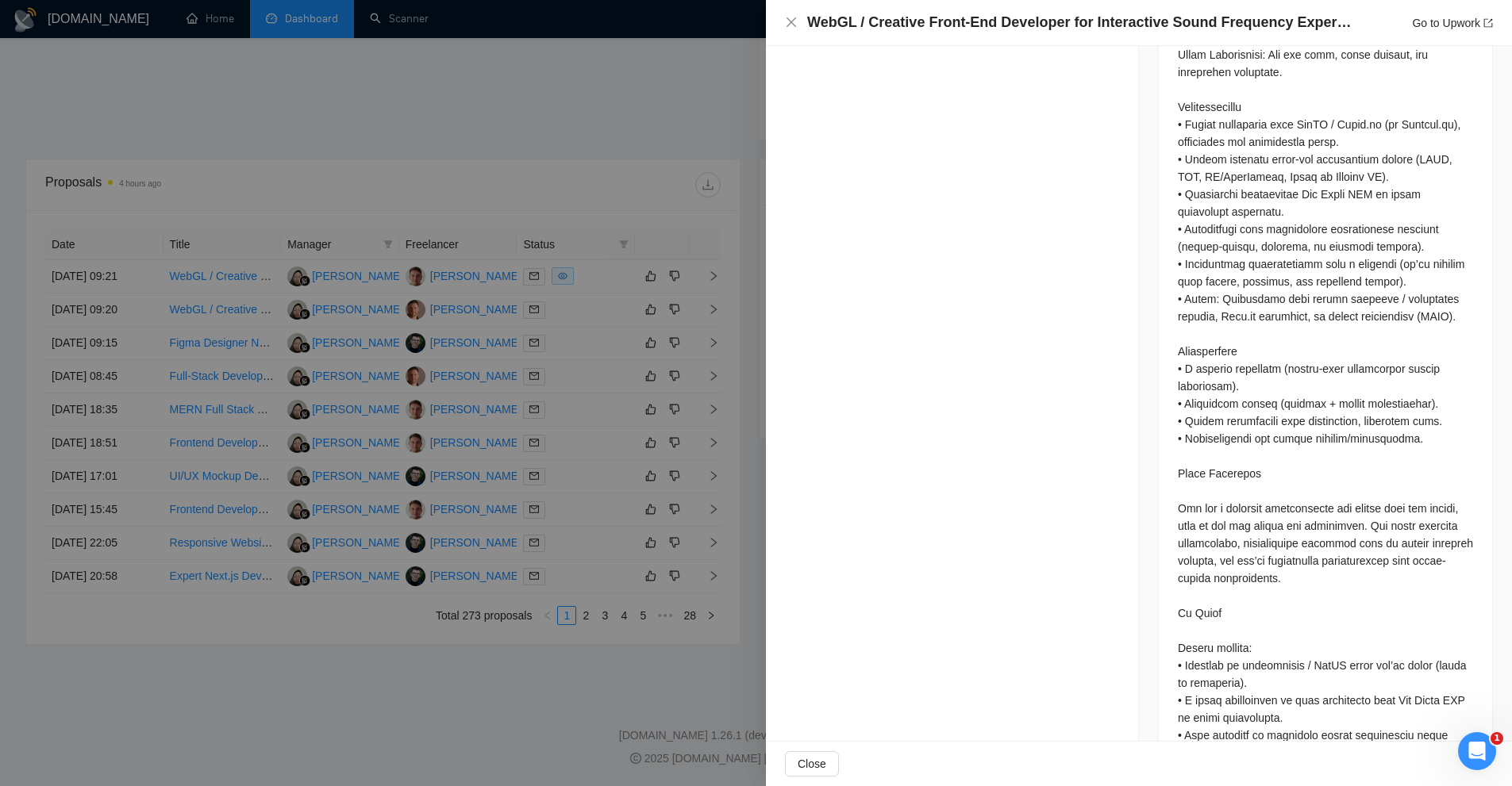
scroll to position [1400, 0]
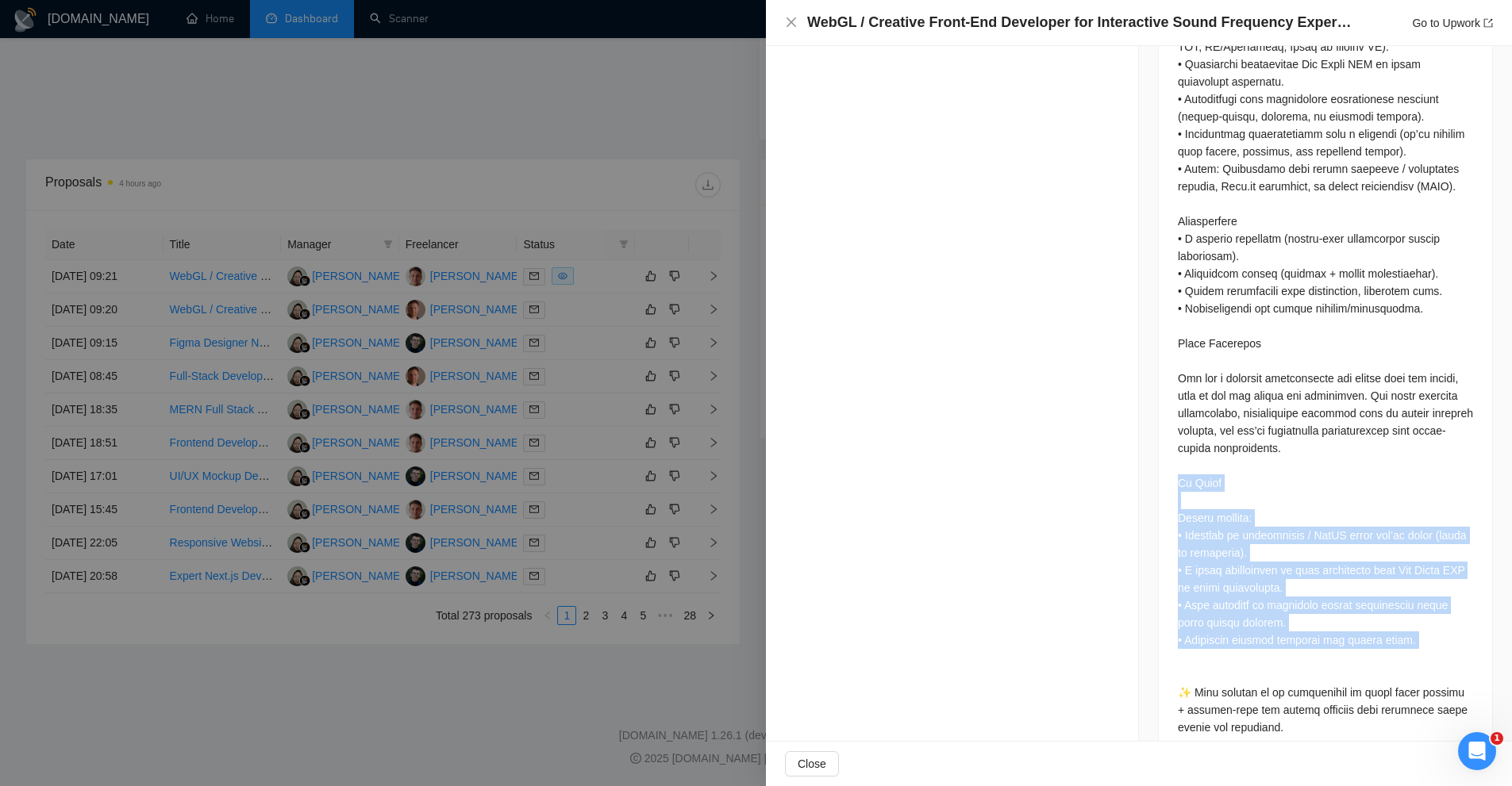
drag, startPoint x: 1168, startPoint y: 442, endPoint x: 1417, endPoint y: 612, distance: 301.5
click at [1417, 612] on div at bounding box center [1325, 67] width 333 height 1389
click at [1418, 611] on div at bounding box center [1325, 65] width 295 height 1345
drag, startPoint x: 1418, startPoint y: 603, endPoint x: 1168, endPoint y: 444, distance: 296.3
click at [1168, 444] on div at bounding box center [1325, 67] width 333 height 1389
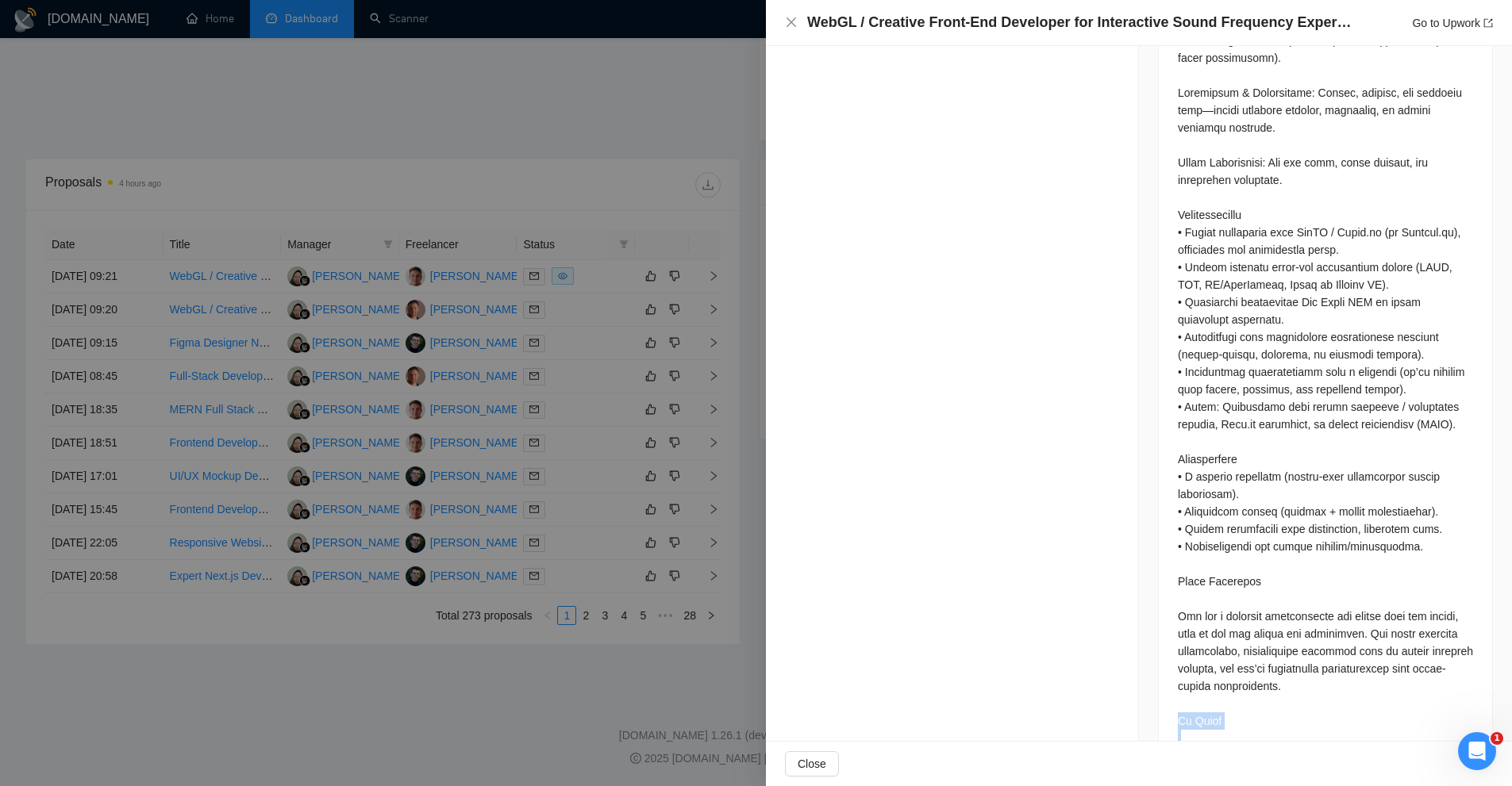
scroll to position [209, 0]
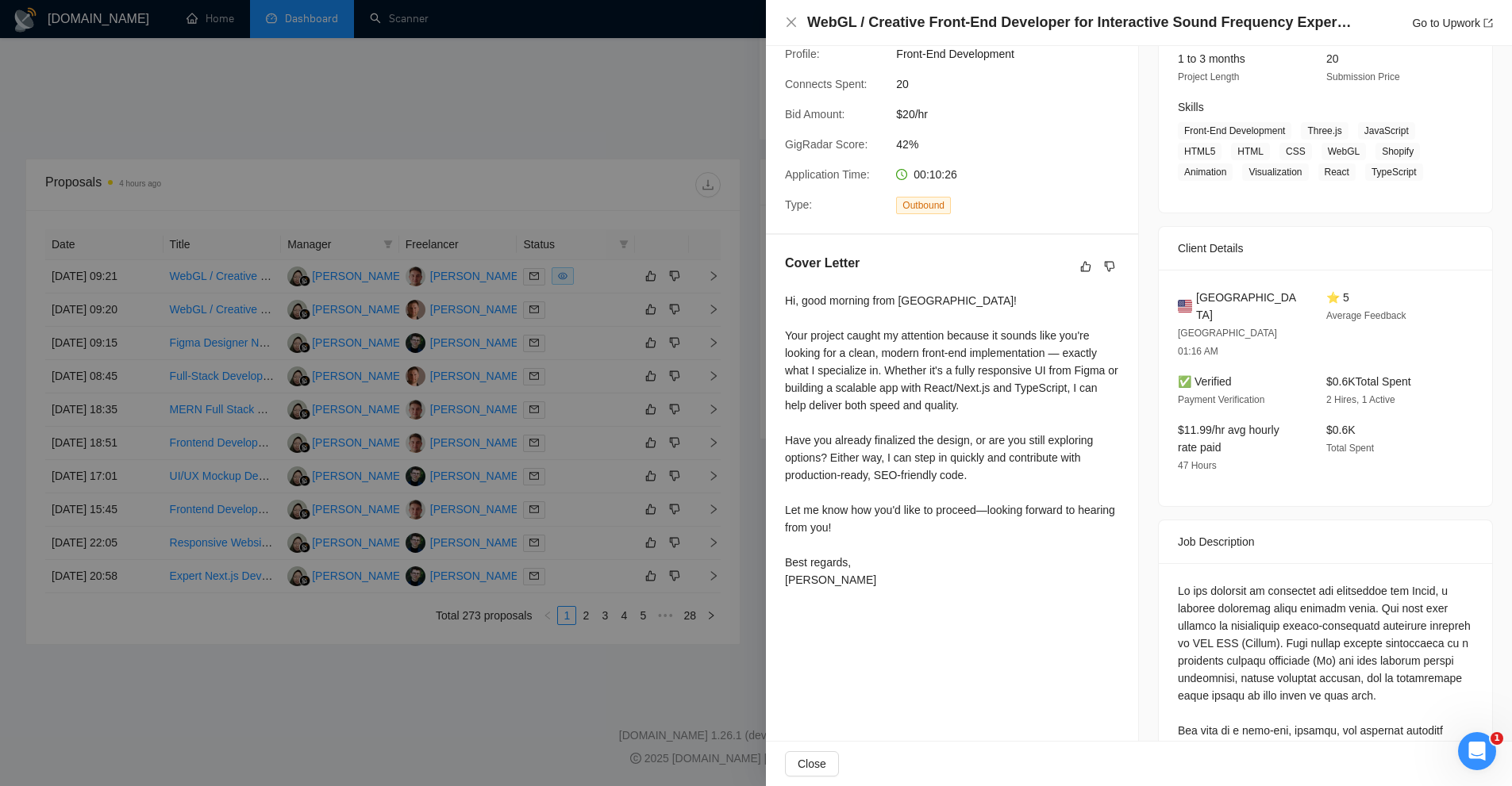
click at [1159, 368] on div "[GEOGRAPHIC_DATA] [GEOGRAPHIC_DATA] 01:16 AM ⭐ 5 Average Feedback ✅ Verified Pa…" at bounding box center [1325, 387] width 333 height 237
